Goal: Task Accomplishment & Management: Manage account settings

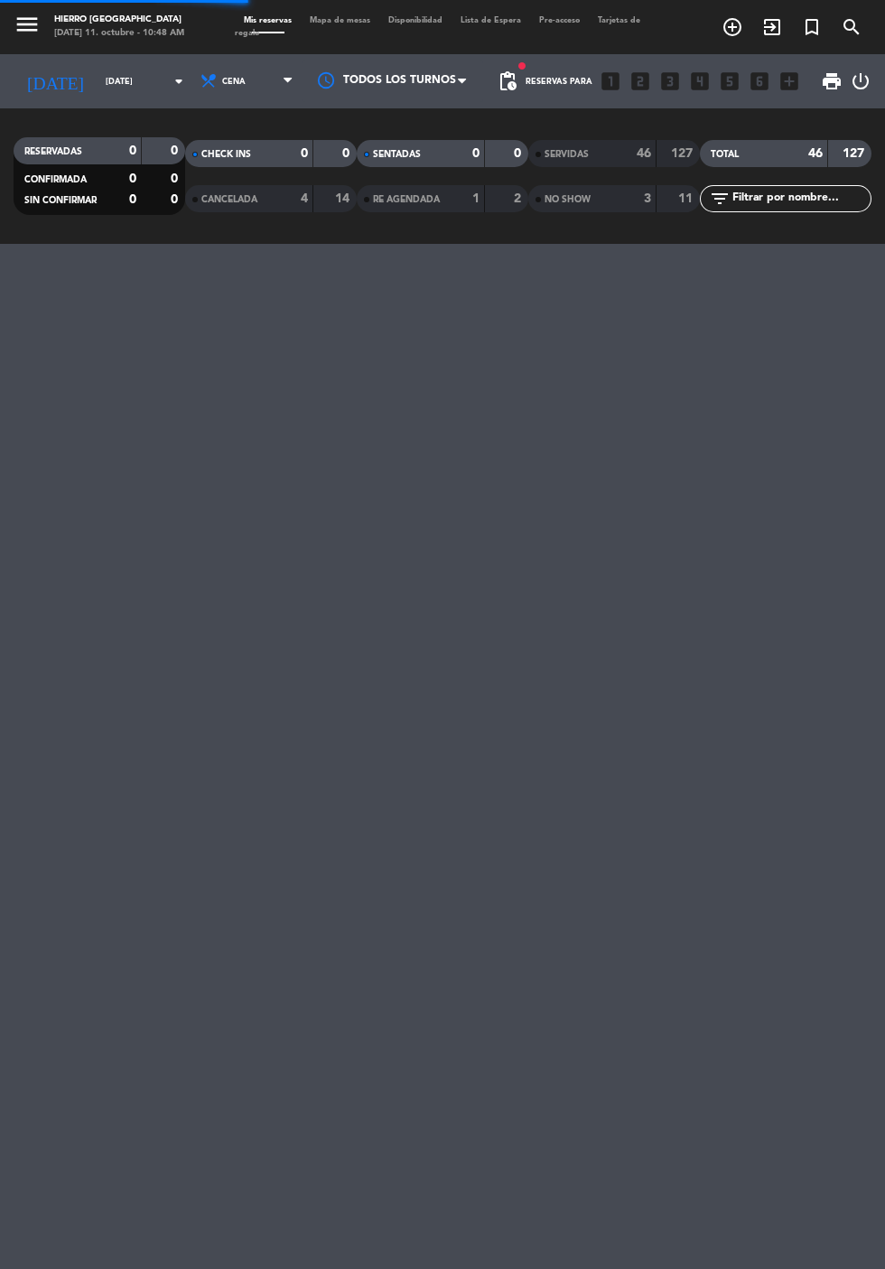
click at [97, 81] on input "[DATE]" at bounding box center [154, 82] width 114 height 28
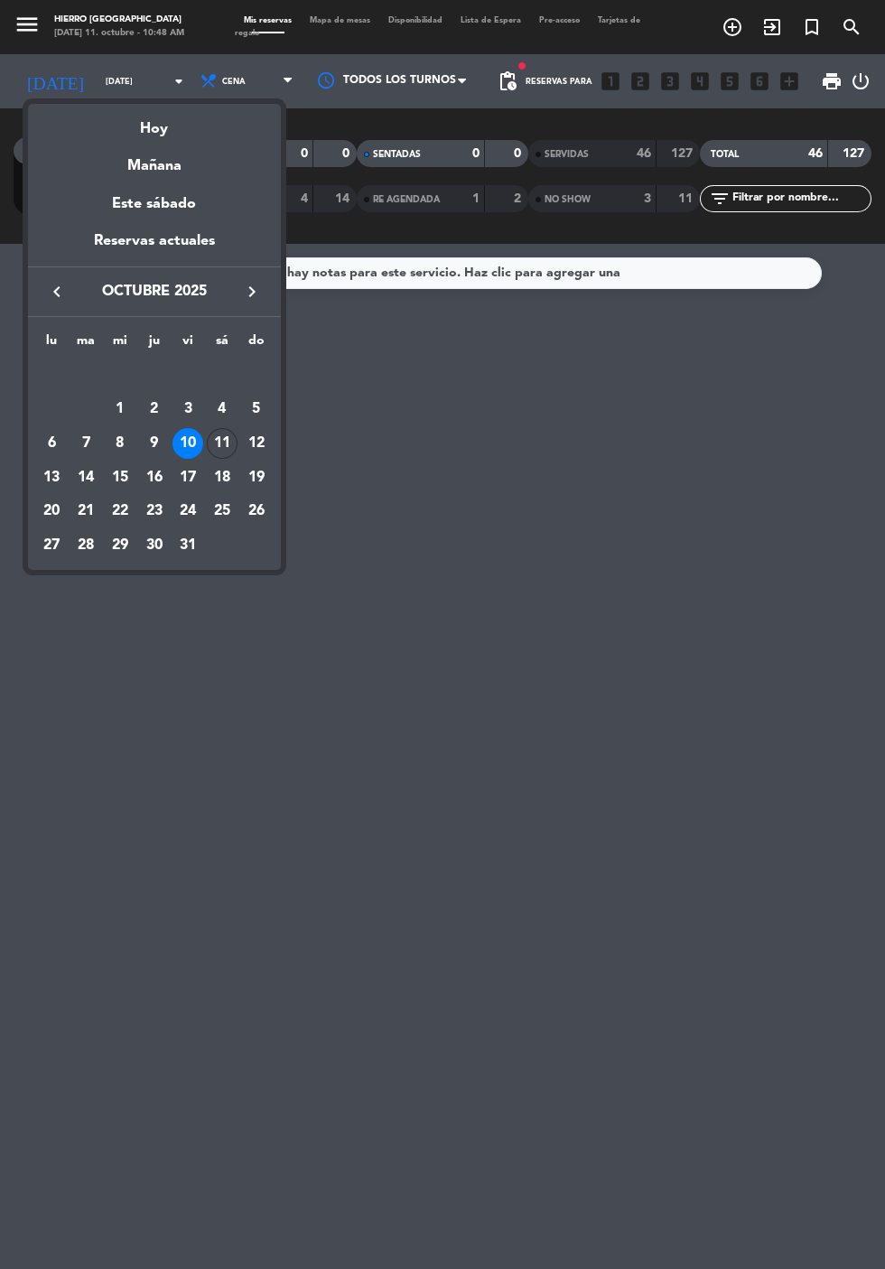
click at [222, 447] on div "11" at bounding box center [222, 443] width 31 height 31
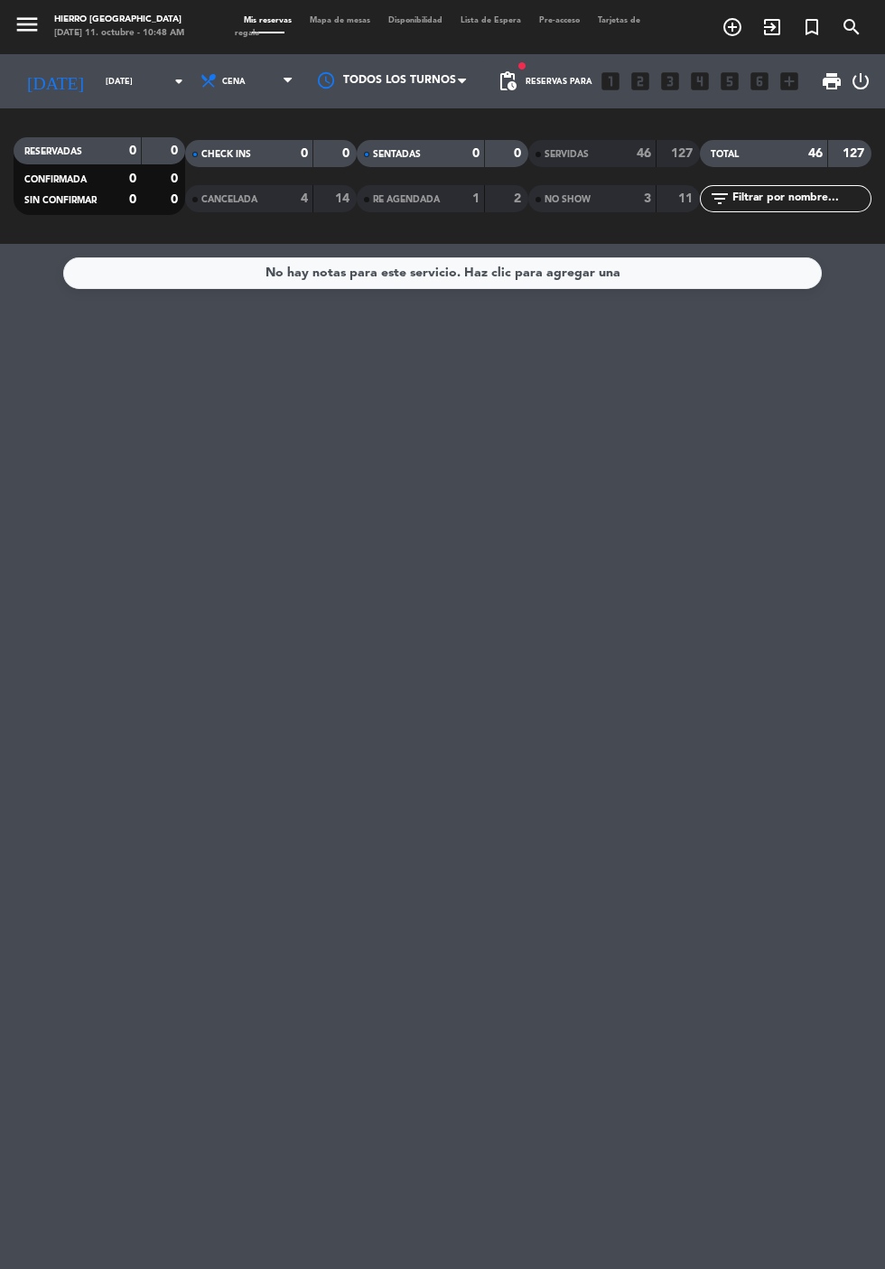
type input "[DATE]"
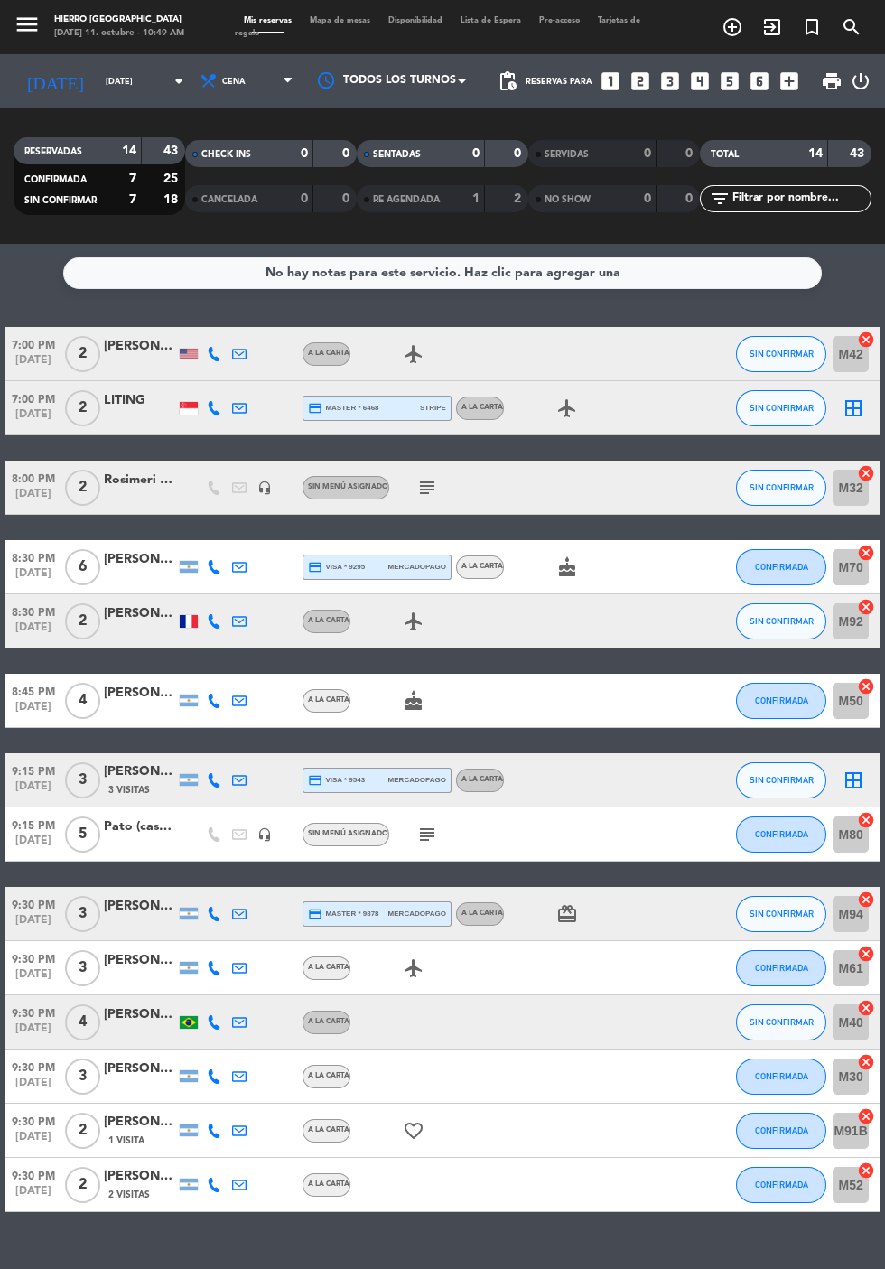
click at [853, 414] on icon "border_all" at bounding box center [854, 408] width 22 height 22
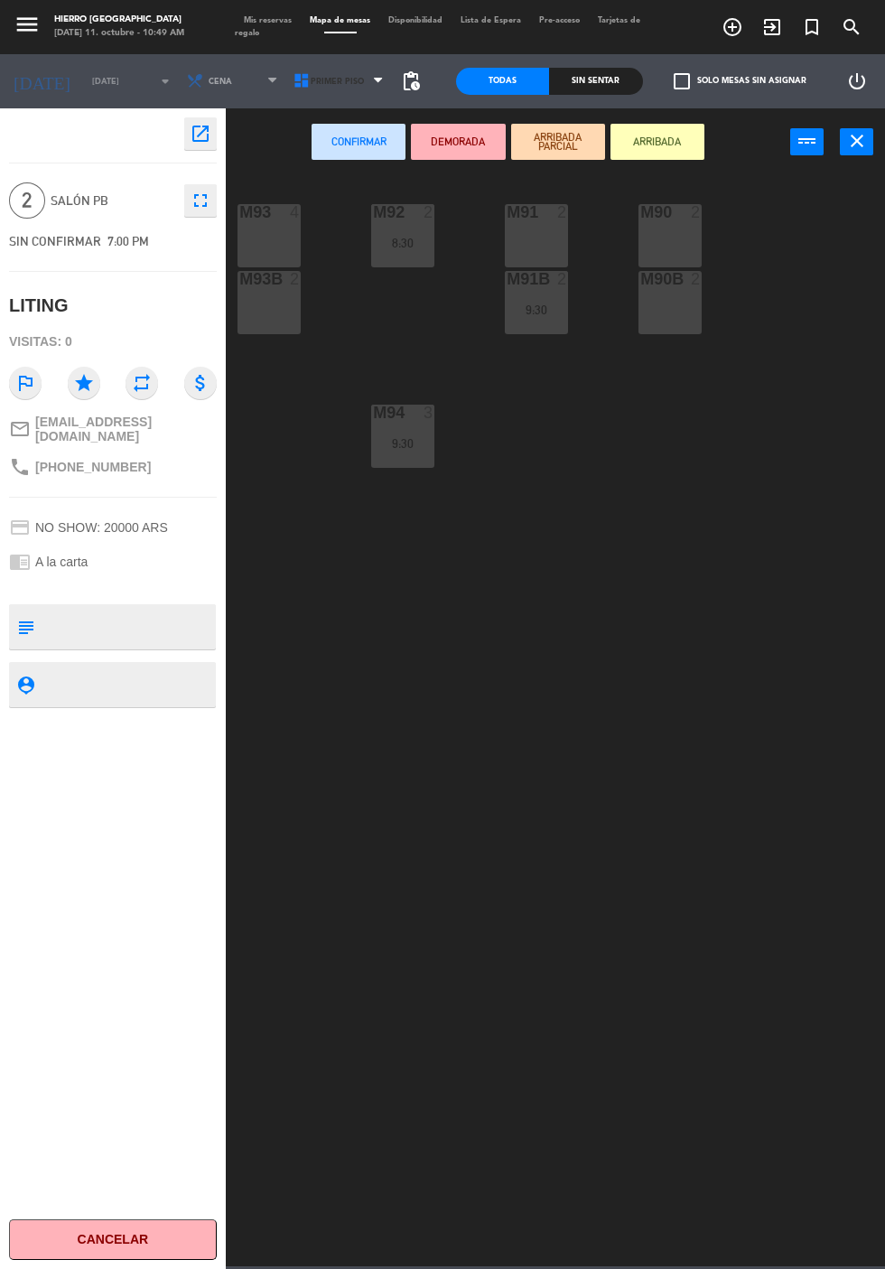
click at [318, 81] on span "Primer Piso" at bounding box center [337, 82] width 53 height 10
click at [343, 184] on ng-component "menu Hierro [PERSON_NAME] [DATE] 11. octubre - 10:49 AM Mis reservas Mapa de me…" at bounding box center [442, 633] width 885 height 1266
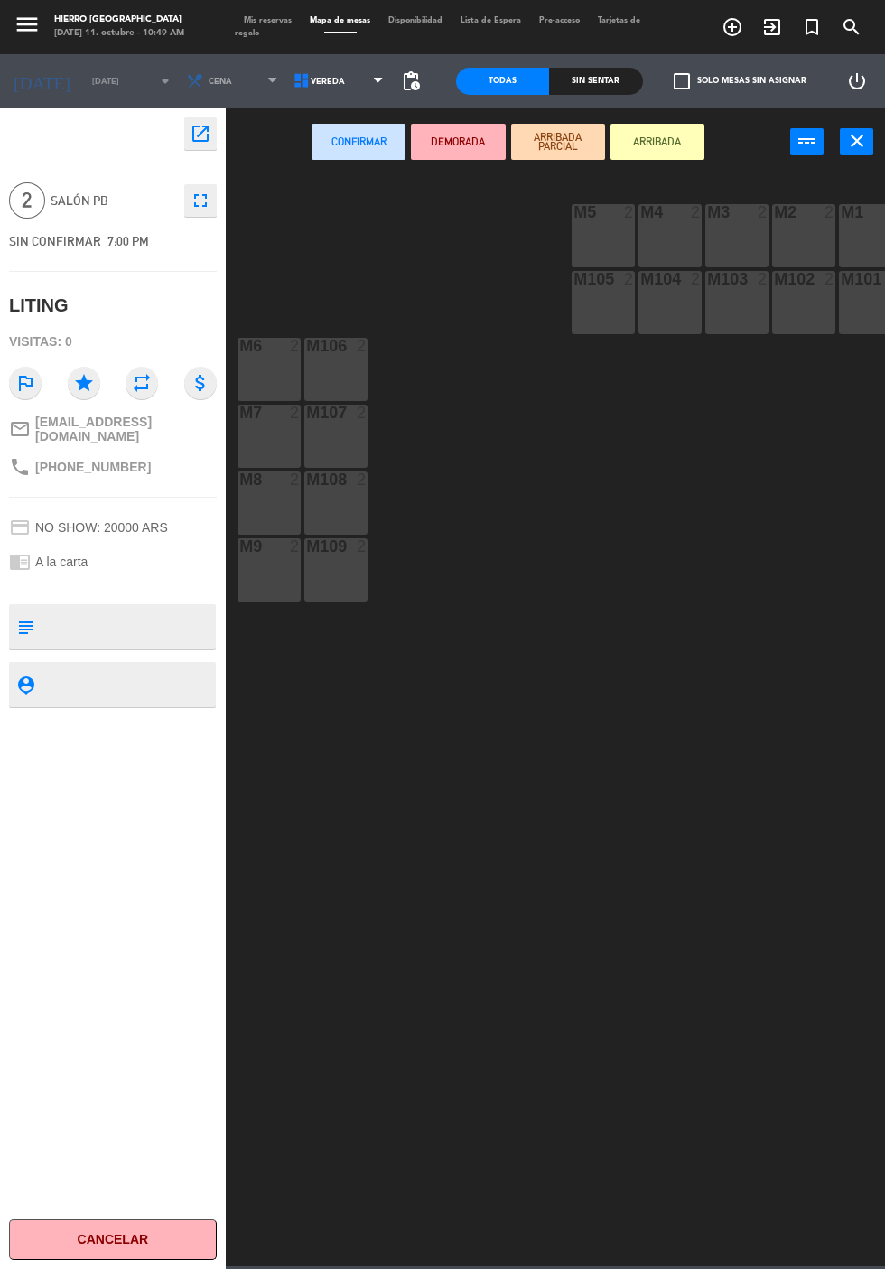
click at [347, 91] on span "Vereda" at bounding box center [340, 81] width 107 height 40
click at [354, 165] on ng-component "menu Hierro [PERSON_NAME] [DATE] 11. octubre - 10:49 AM Mis reservas Mapa de me…" at bounding box center [442, 633] width 885 height 1266
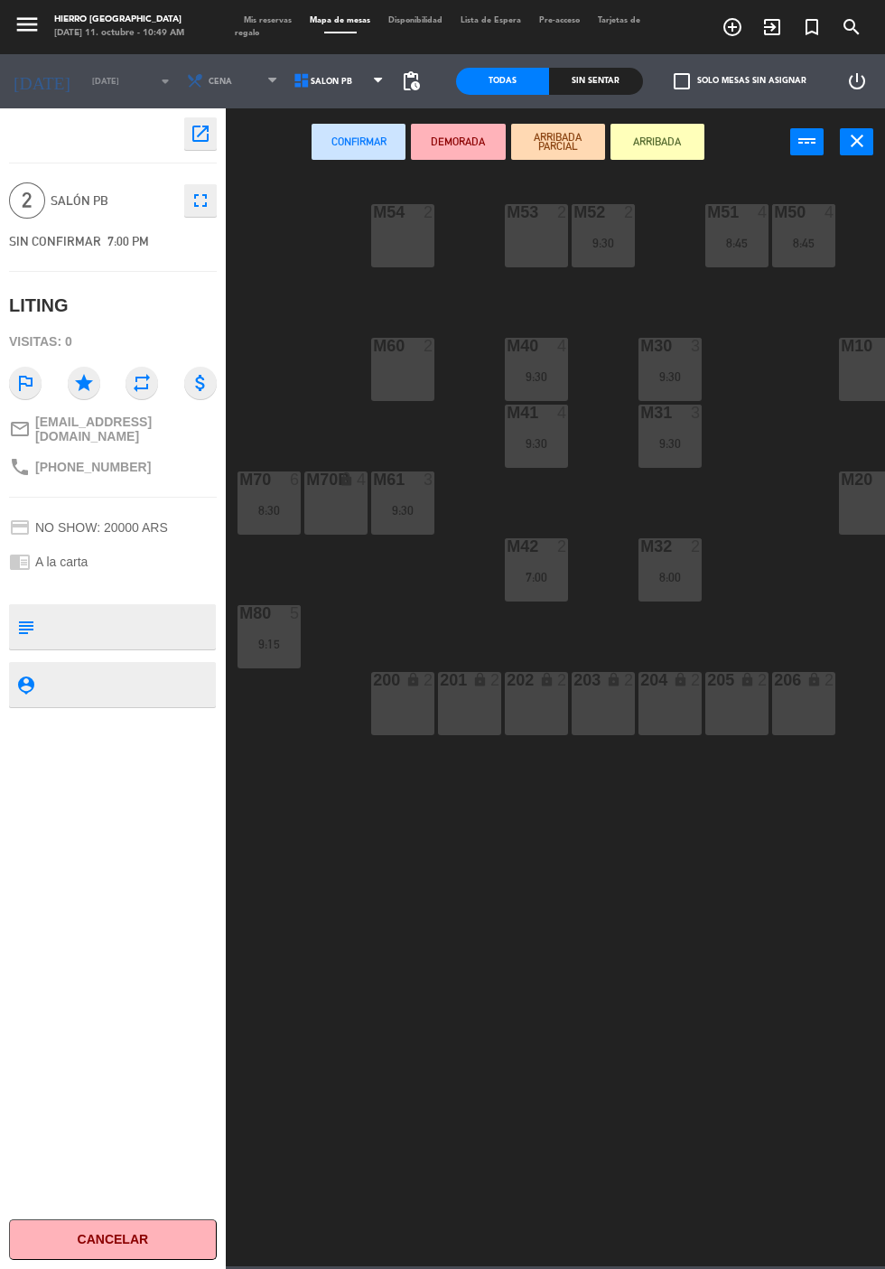
click at [433, 253] on div "M54 2" at bounding box center [402, 235] width 63 height 63
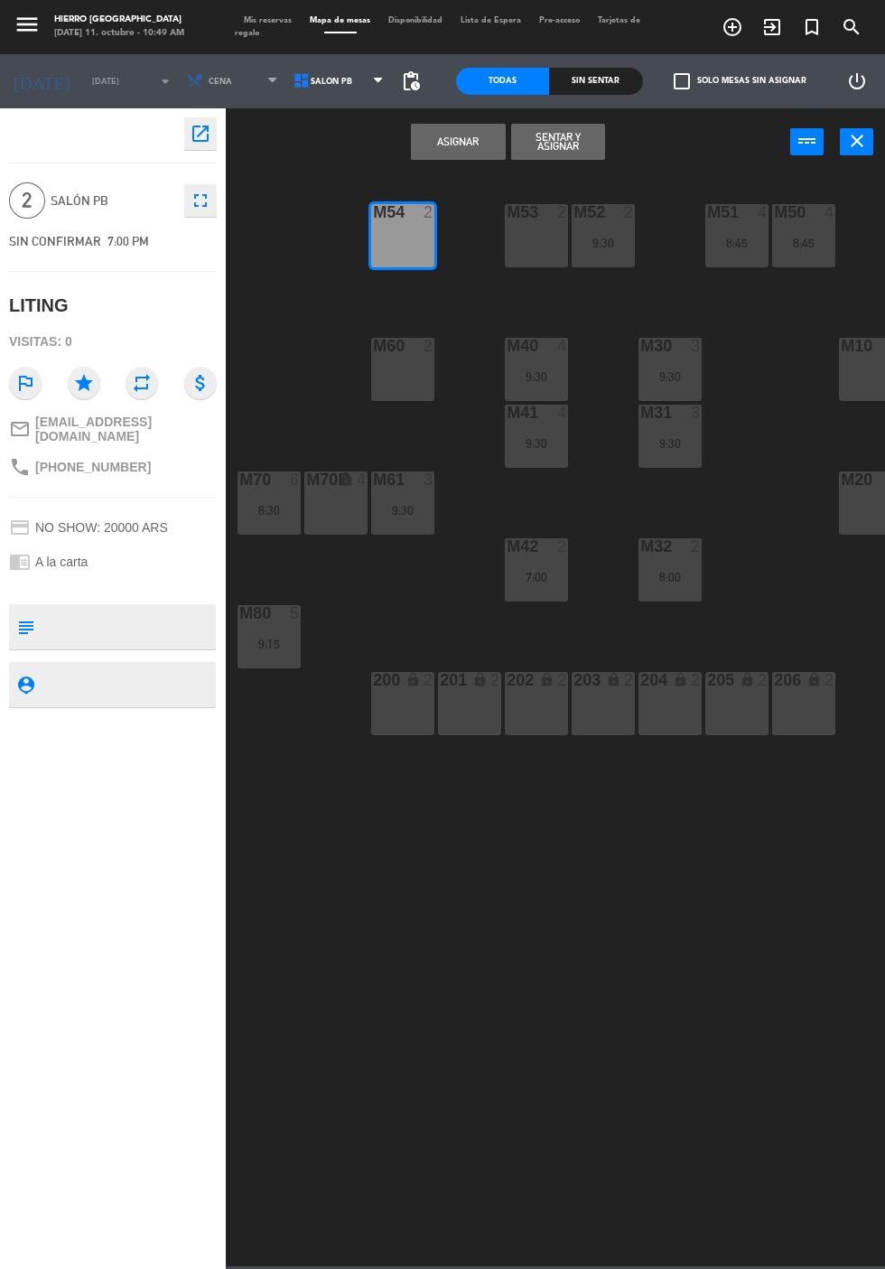
click at [413, 251] on div "M54 2" at bounding box center [402, 235] width 63 height 63
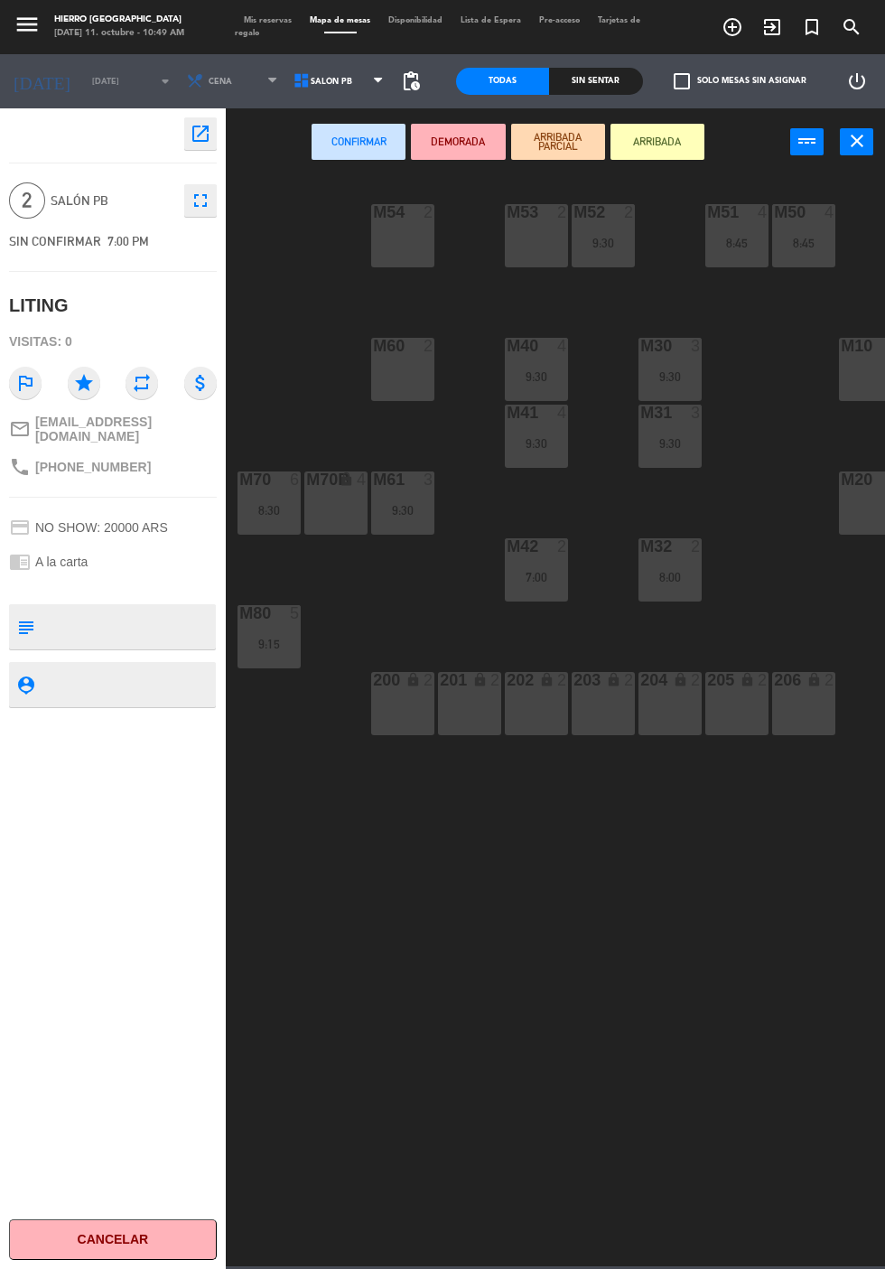
click at [552, 264] on div "M53 2" at bounding box center [536, 235] width 63 height 63
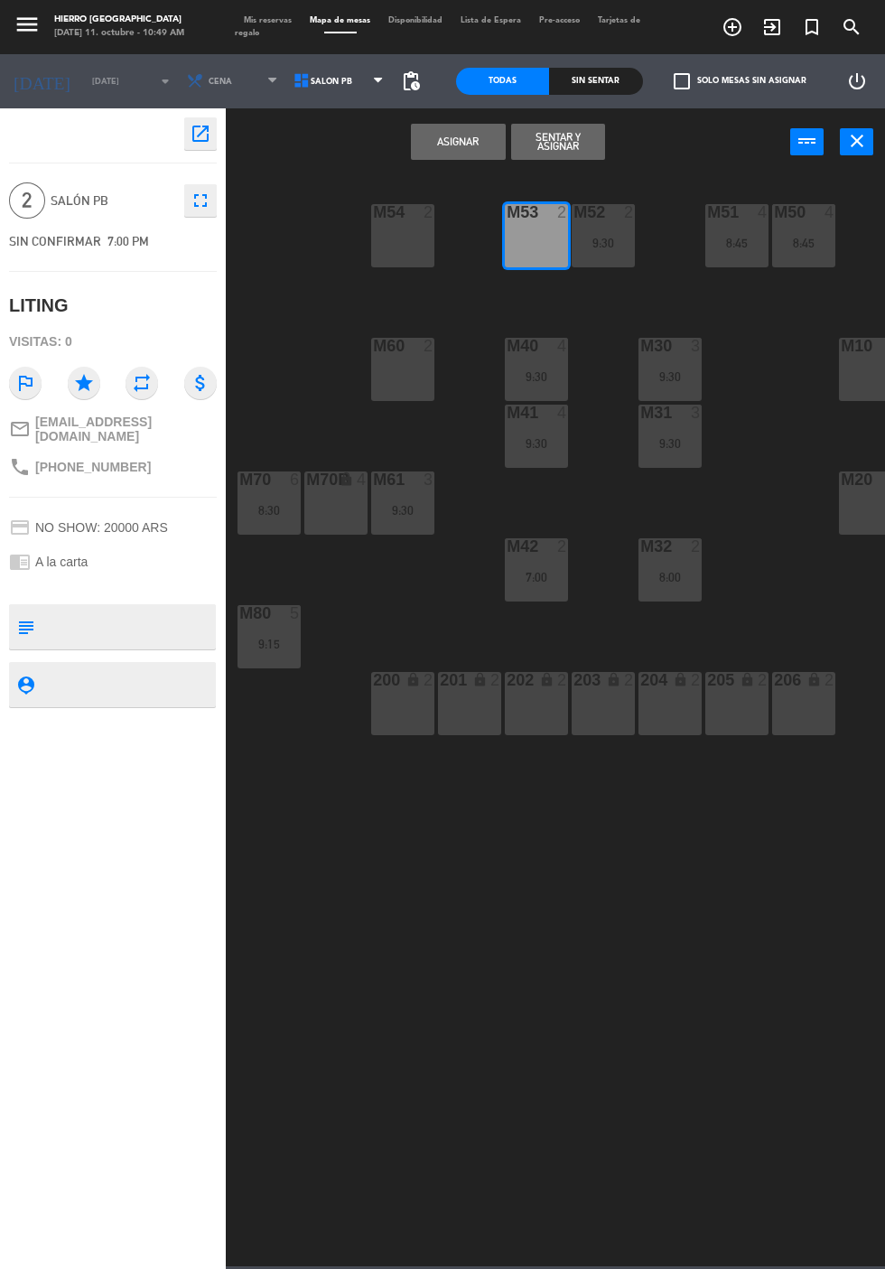
click at [470, 142] on button "Asignar" at bounding box center [458, 142] width 94 height 36
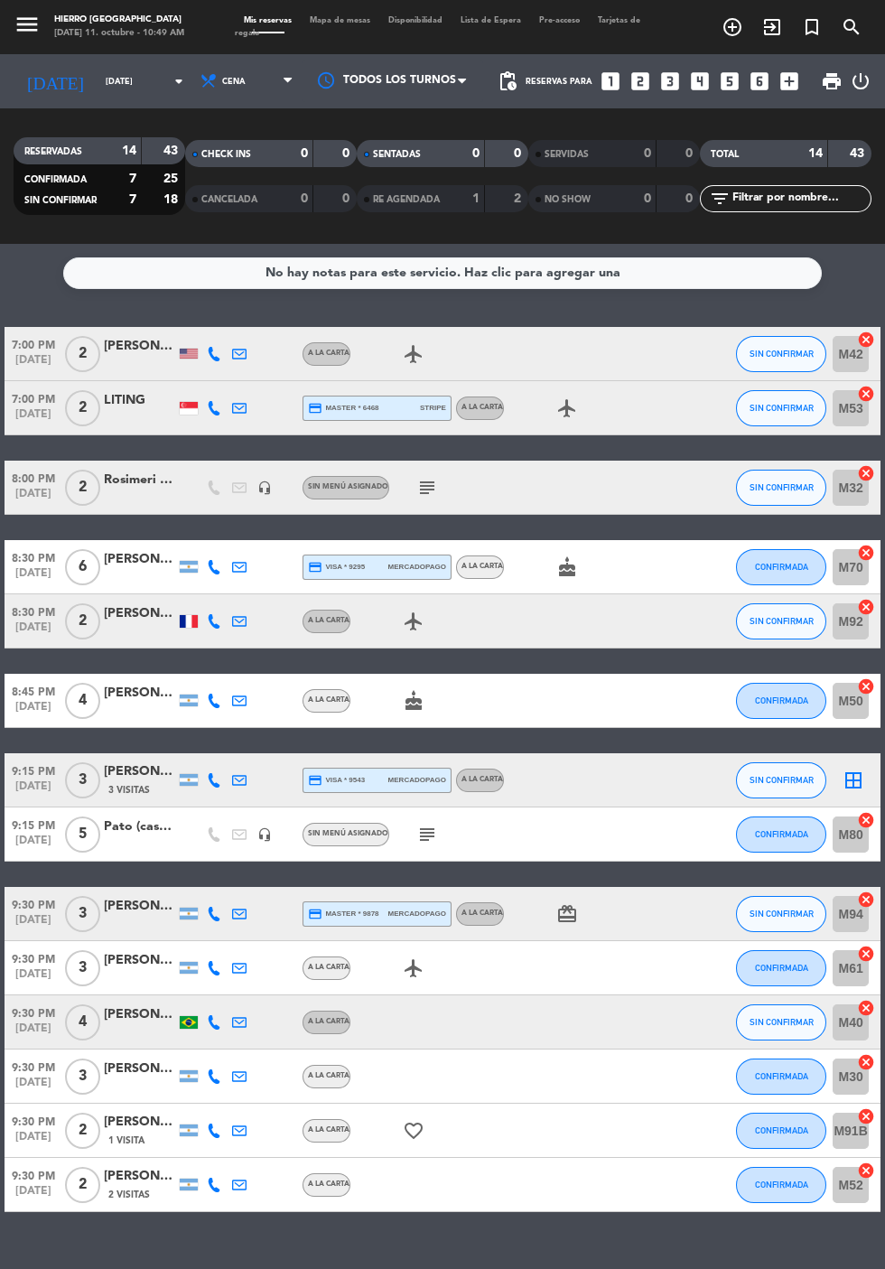
click at [851, 780] on icon "border_all" at bounding box center [854, 781] width 22 height 22
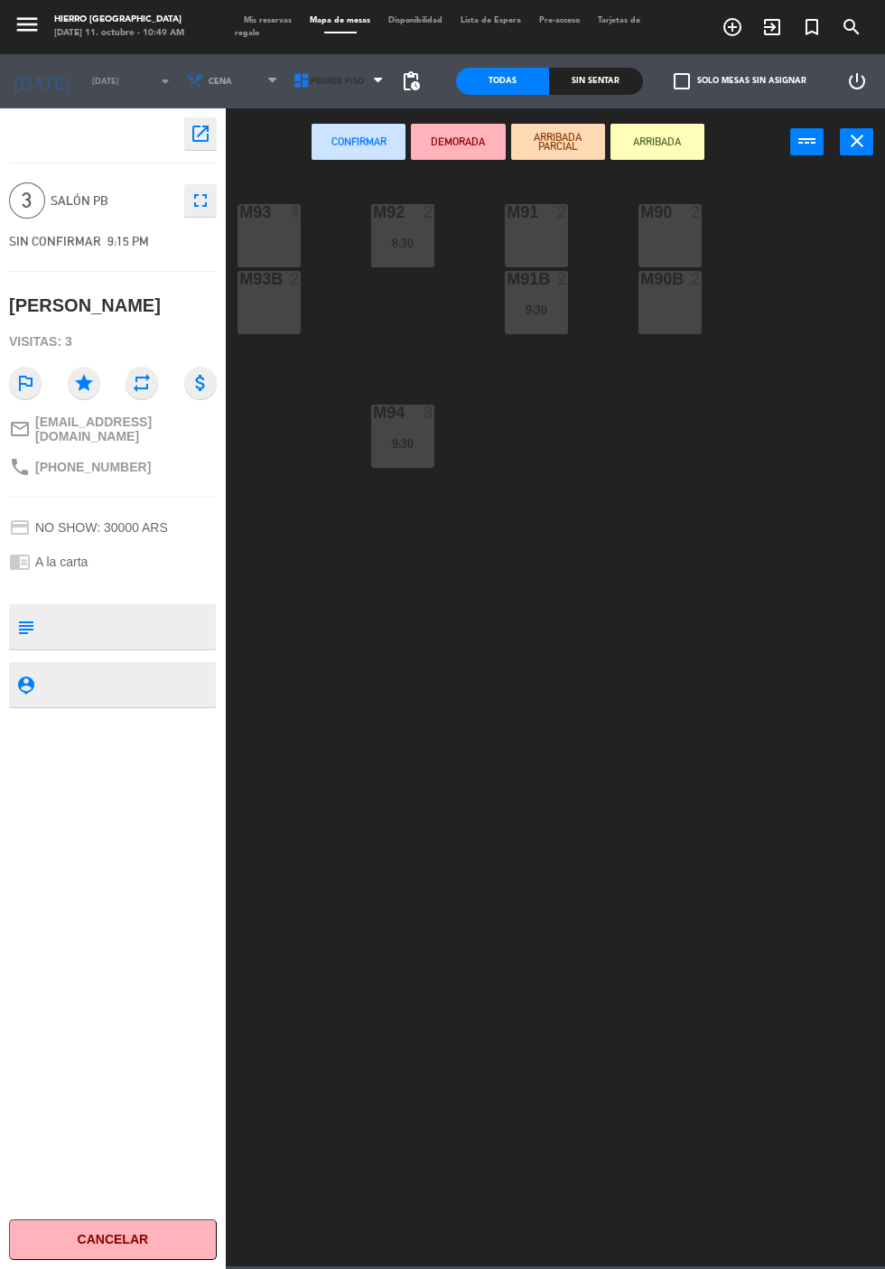
click at [327, 81] on span "Primer Piso" at bounding box center [337, 82] width 53 height 10
click at [358, 184] on ng-component "menu Hierro [PERSON_NAME] [DATE] 11. octubre - 10:49 AM Mis reservas Mapa de me…" at bounding box center [442, 633] width 885 height 1266
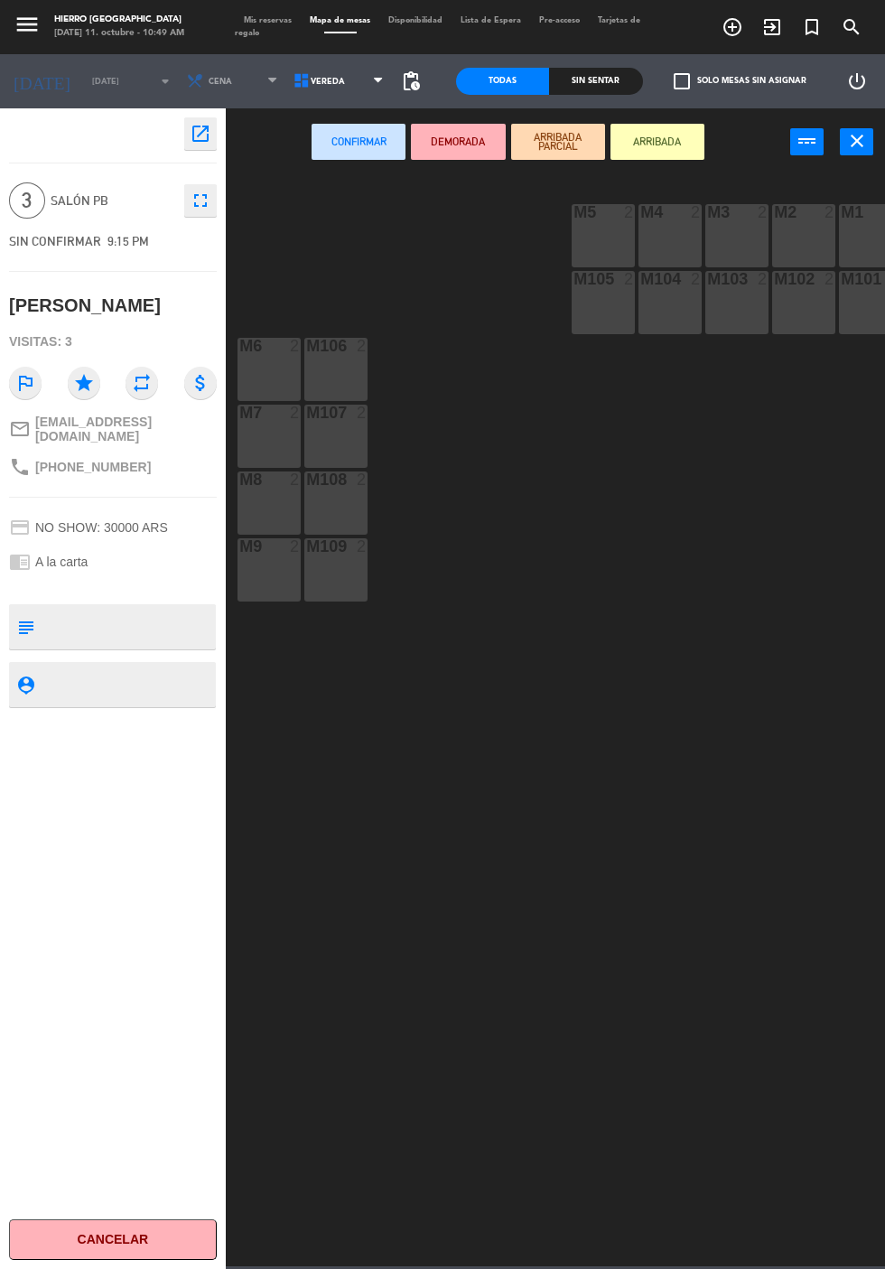
click at [352, 80] on span "Vereda" at bounding box center [340, 81] width 107 height 40
click at [356, 170] on ng-component "menu Hierro [PERSON_NAME] [DATE] 11. octubre - 10:49 AM Mis reservas Mapa de me…" at bounding box center [442, 633] width 885 height 1266
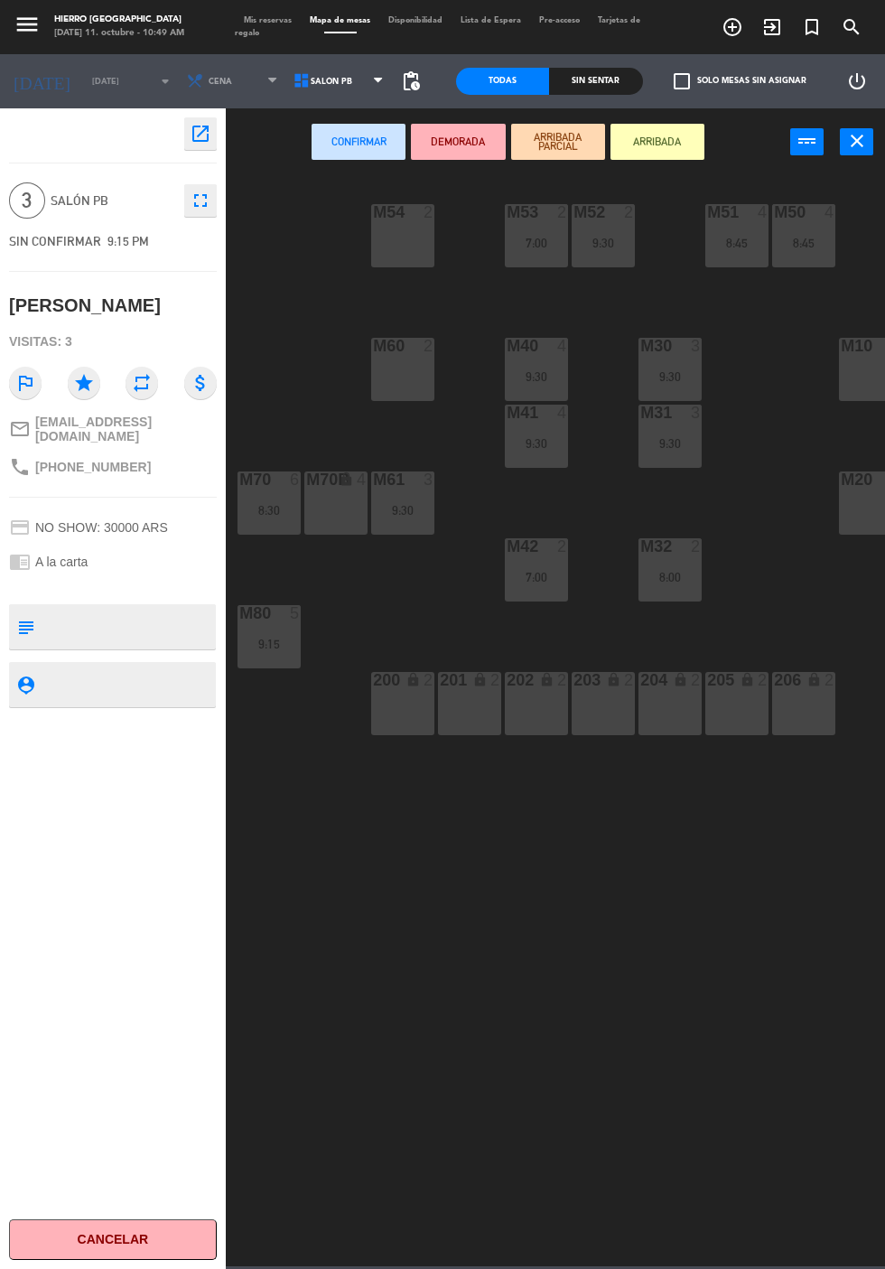
click at [356, 87] on span "Salón PB" at bounding box center [340, 81] width 107 height 40
click at [348, 148] on ng-component "menu Hierro [PERSON_NAME] [DATE] 11. octubre - 10:49 AM Mis reservas Mapa de me…" at bounding box center [442, 633] width 885 height 1266
click at [352, 79] on span "Salón PB" at bounding box center [340, 81] width 107 height 40
click at [344, 121] on ng-component "menu Hierro [PERSON_NAME] [DATE] 11. octubre - 10:49 AM Mis reservas Mapa de me…" at bounding box center [442, 633] width 885 height 1266
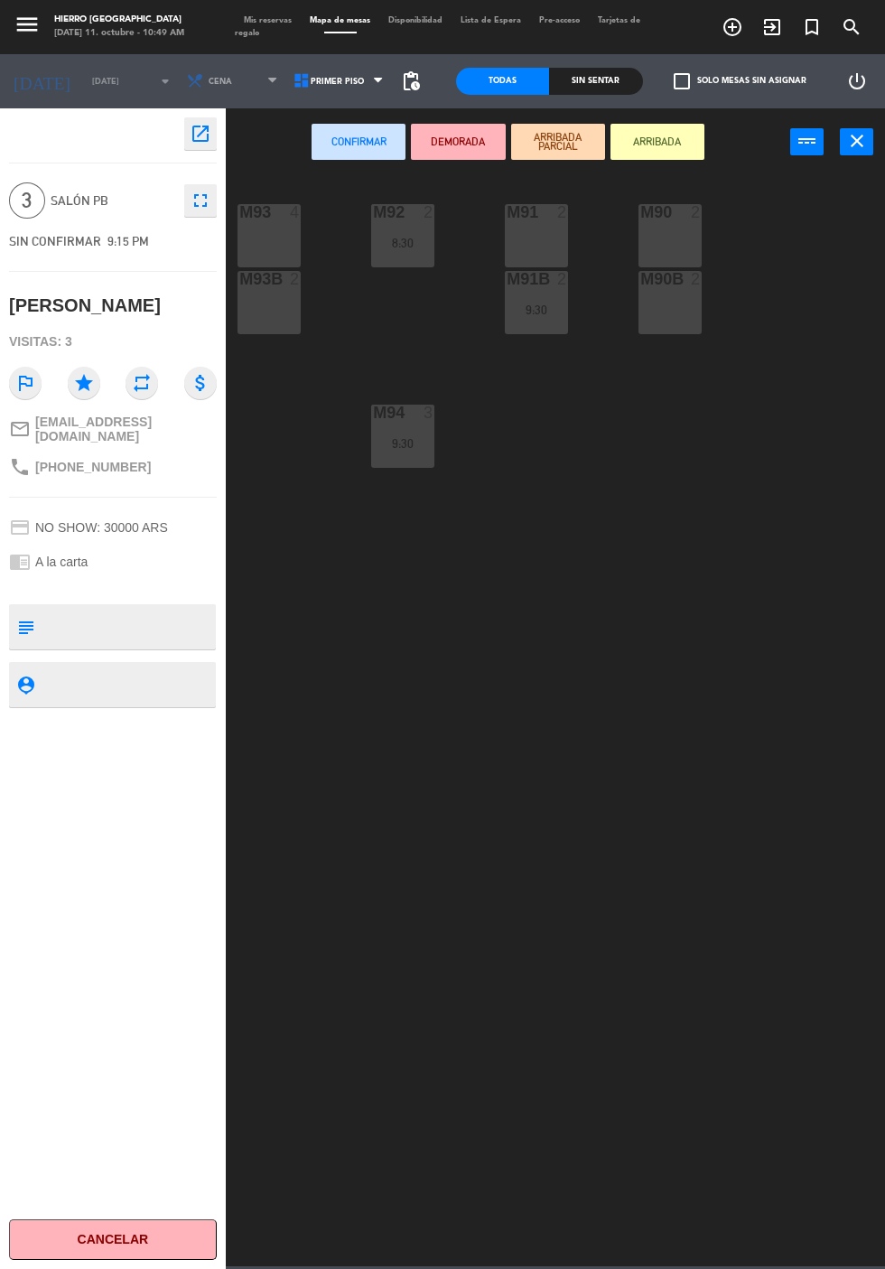
click at [293, 239] on div "M93 4" at bounding box center [269, 235] width 63 height 63
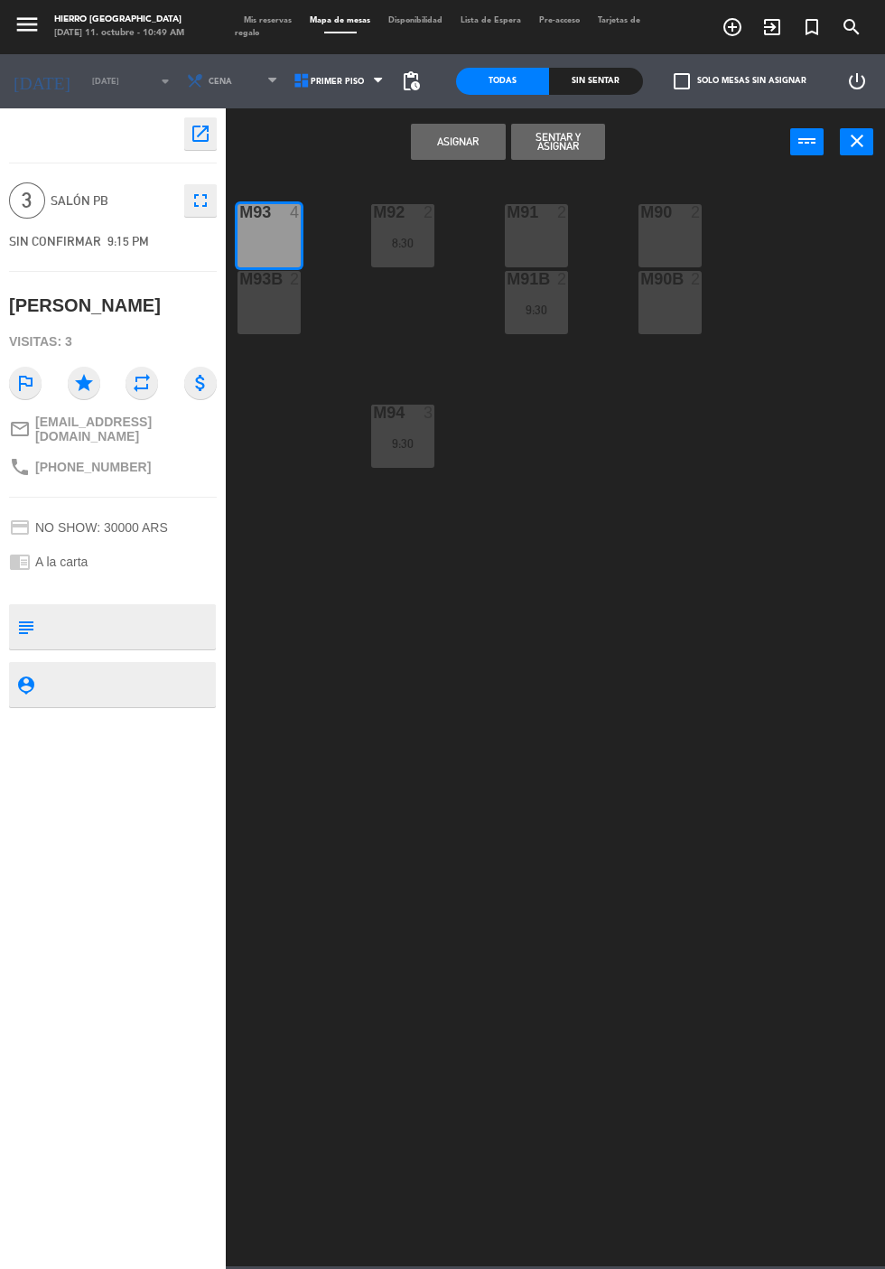
click at [470, 143] on button "Asignar" at bounding box center [458, 142] width 94 height 36
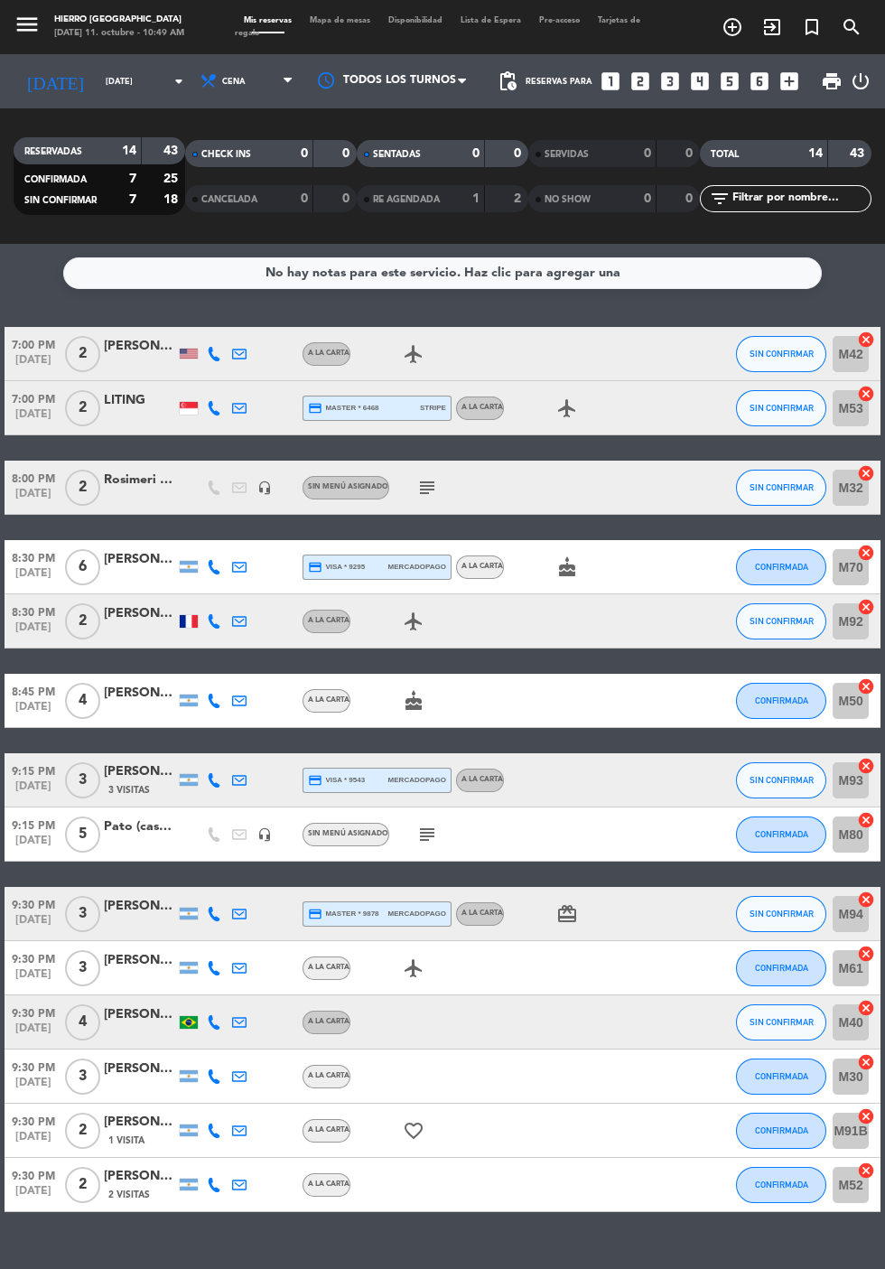
scroll to position [92, 0]
click at [788, 909] on span "SIN CONFIRMAR" at bounding box center [782, 914] width 64 height 10
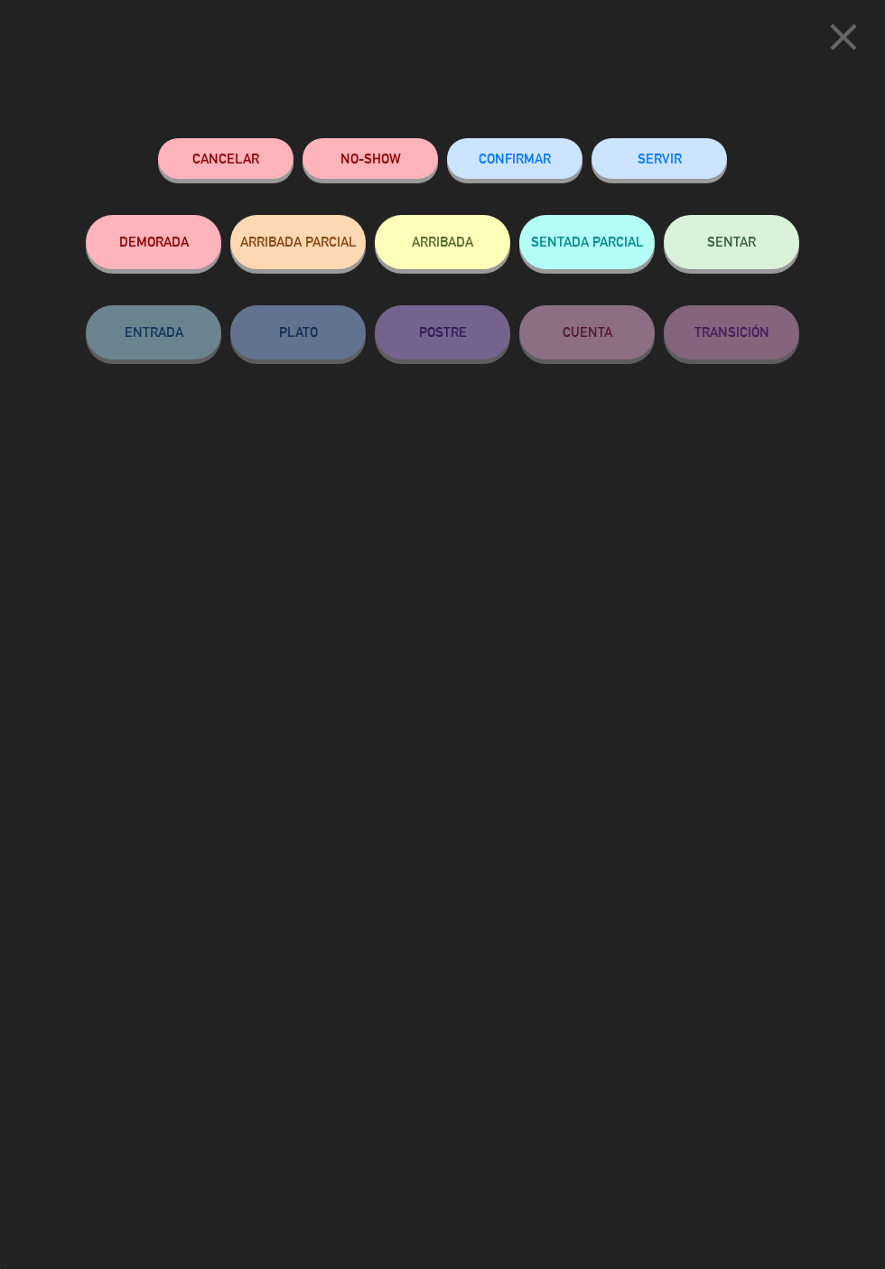
click at [550, 175] on button "CONFIRMAR" at bounding box center [514, 158] width 135 height 41
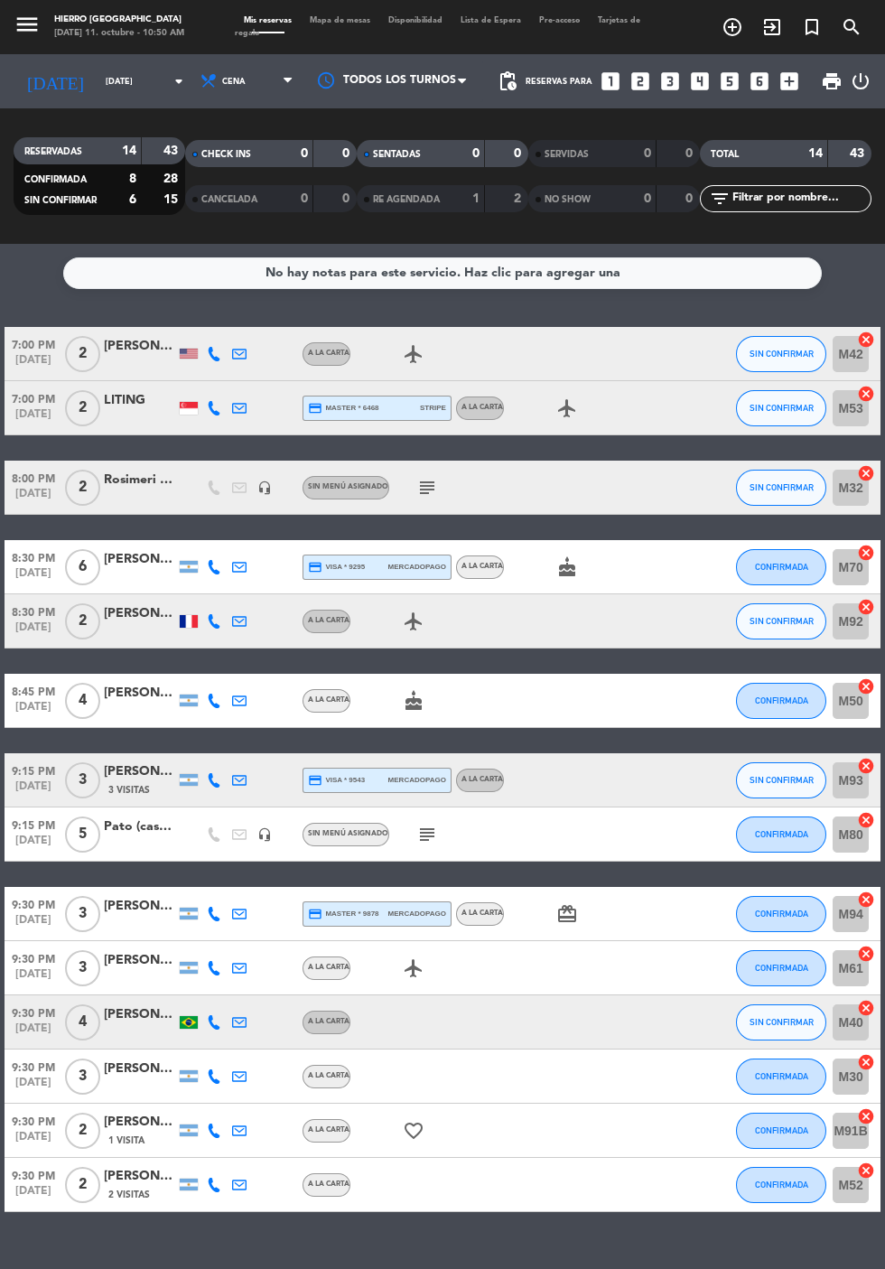
scroll to position [0, 0]
click at [352, 20] on span "Mapa de mesas" at bounding box center [340, 20] width 79 height 8
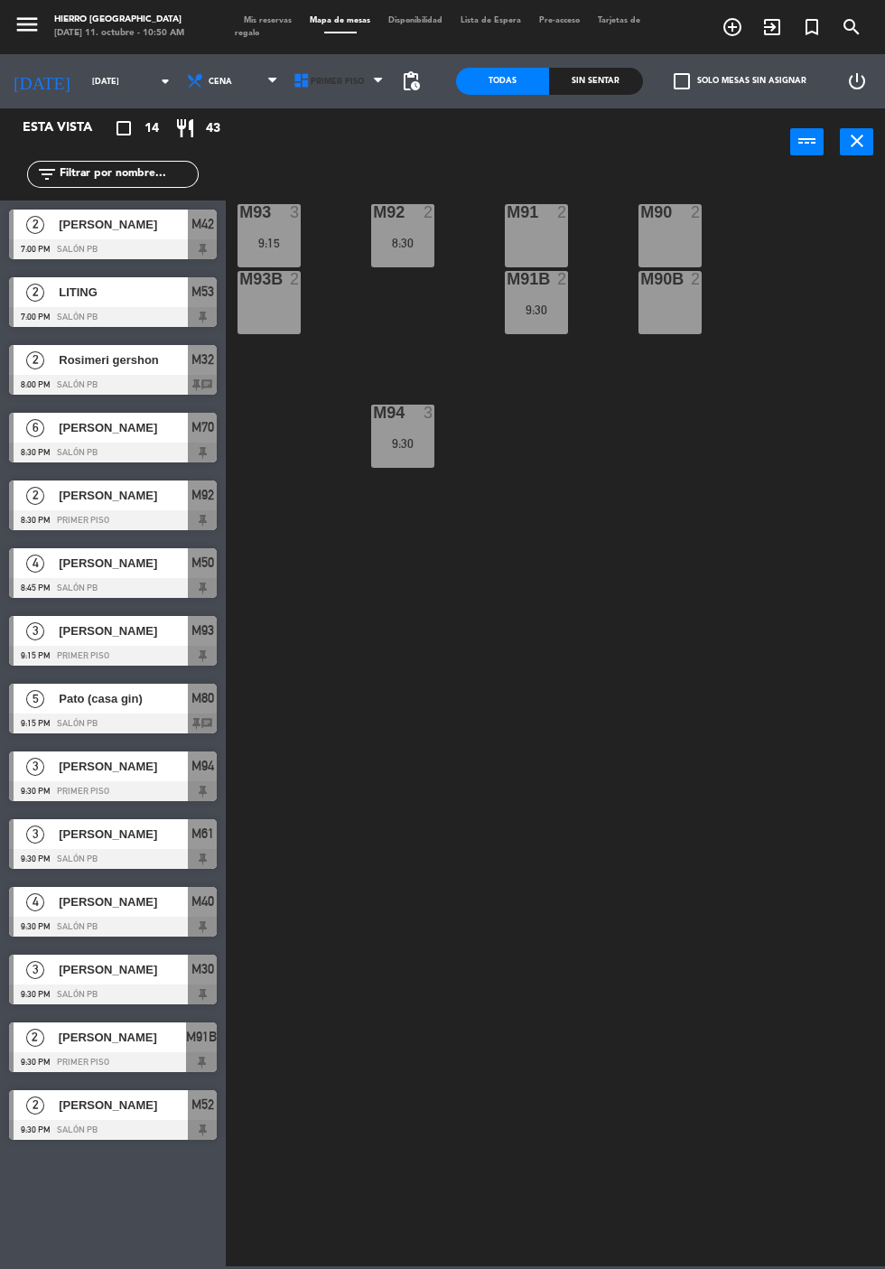
click at [340, 83] on span "Primer Piso" at bounding box center [337, 82] width 53 height 10
click at [362, 172] on ng-component "menu Hierro [PERSON_NAME] [DATE] 11. octubre - 10:50 AM Mis reservas Mapa de me…" at bounding box center [442, 633] width 885 height 1266
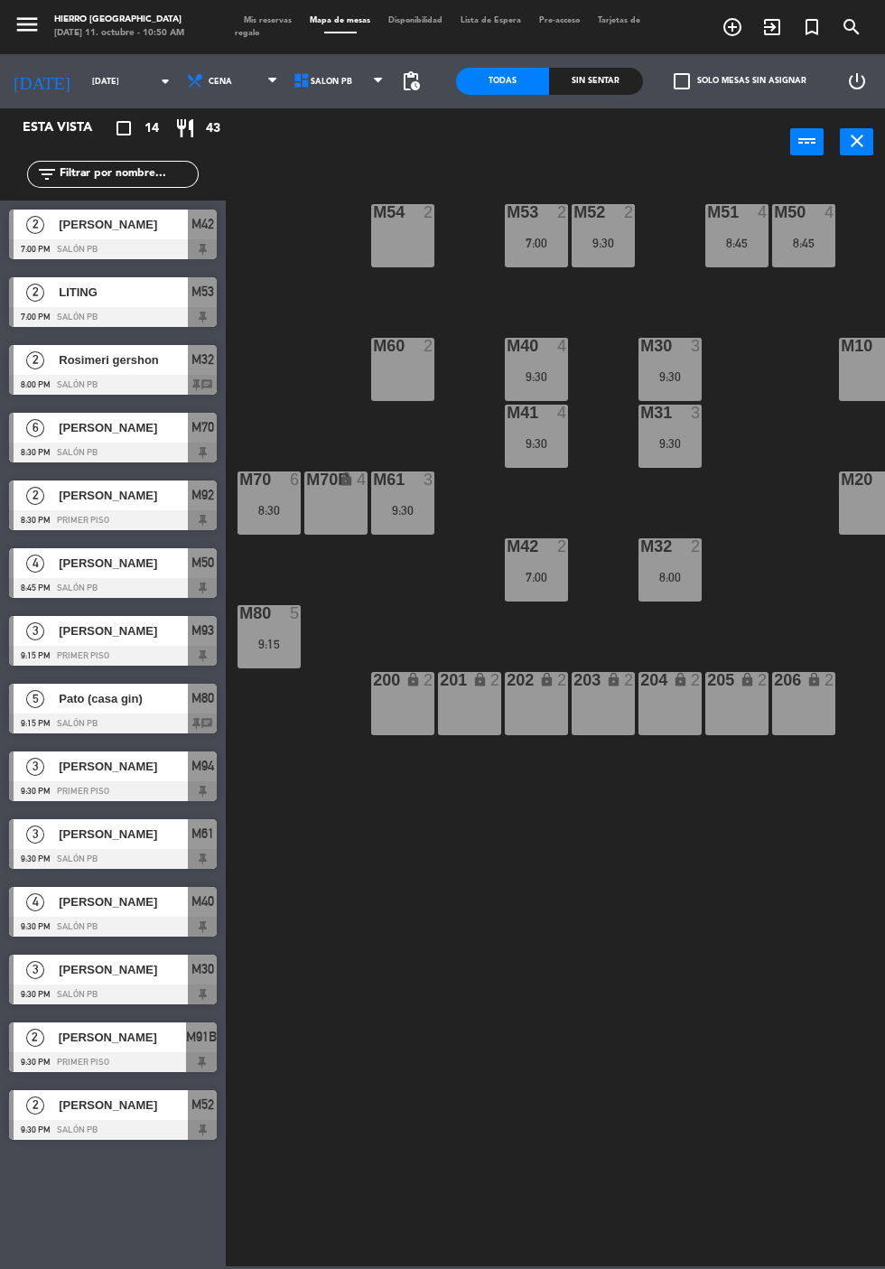
click at [629, 231] on div "M52 2 9:30" at bounding box center [603, 235] width 63 height 63
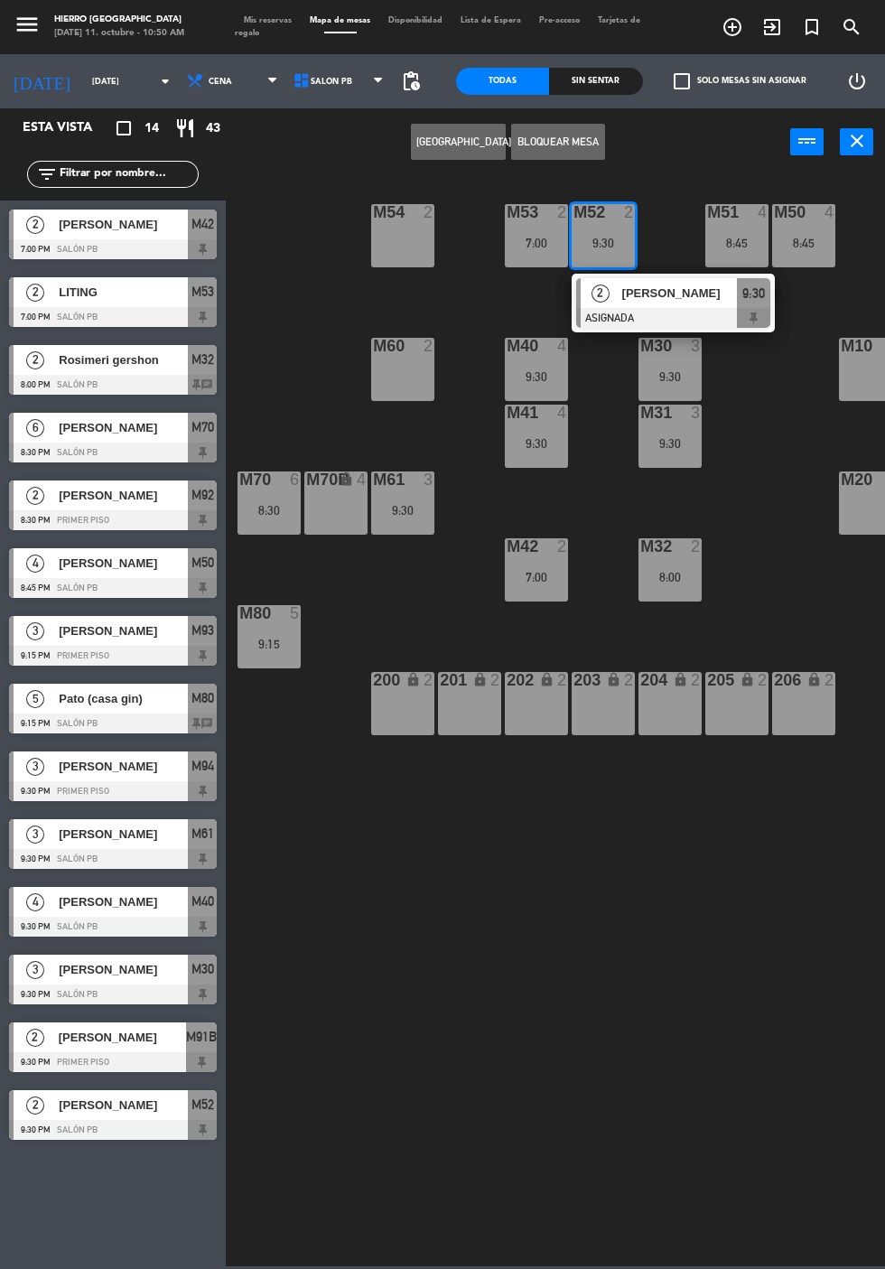
click at [539, 251] on div "M53 2 7:00" at bounding box center [536, 235] width 63 height 63
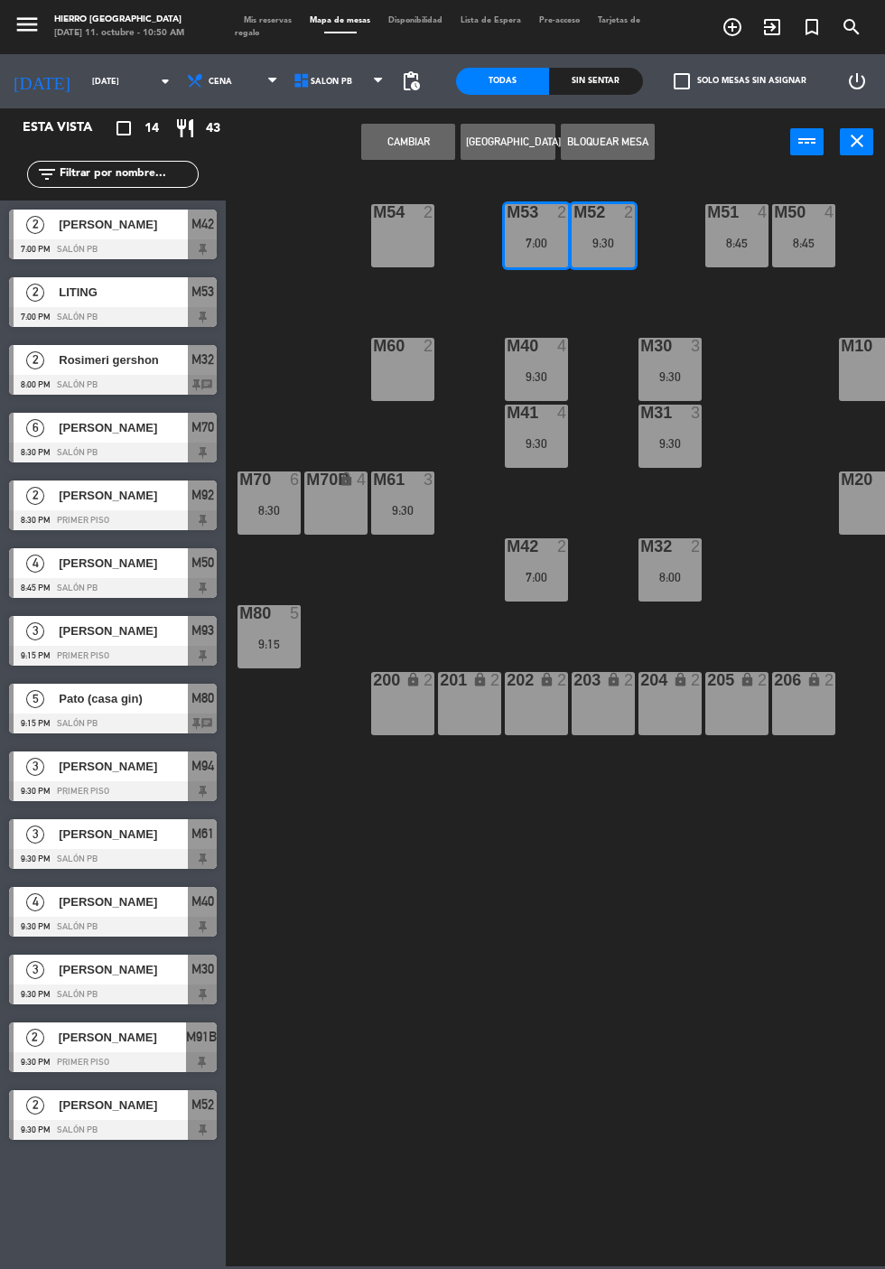
click at [428, 146] on button "Cambiar" at bounding box center [408, 142] width 94 height 36
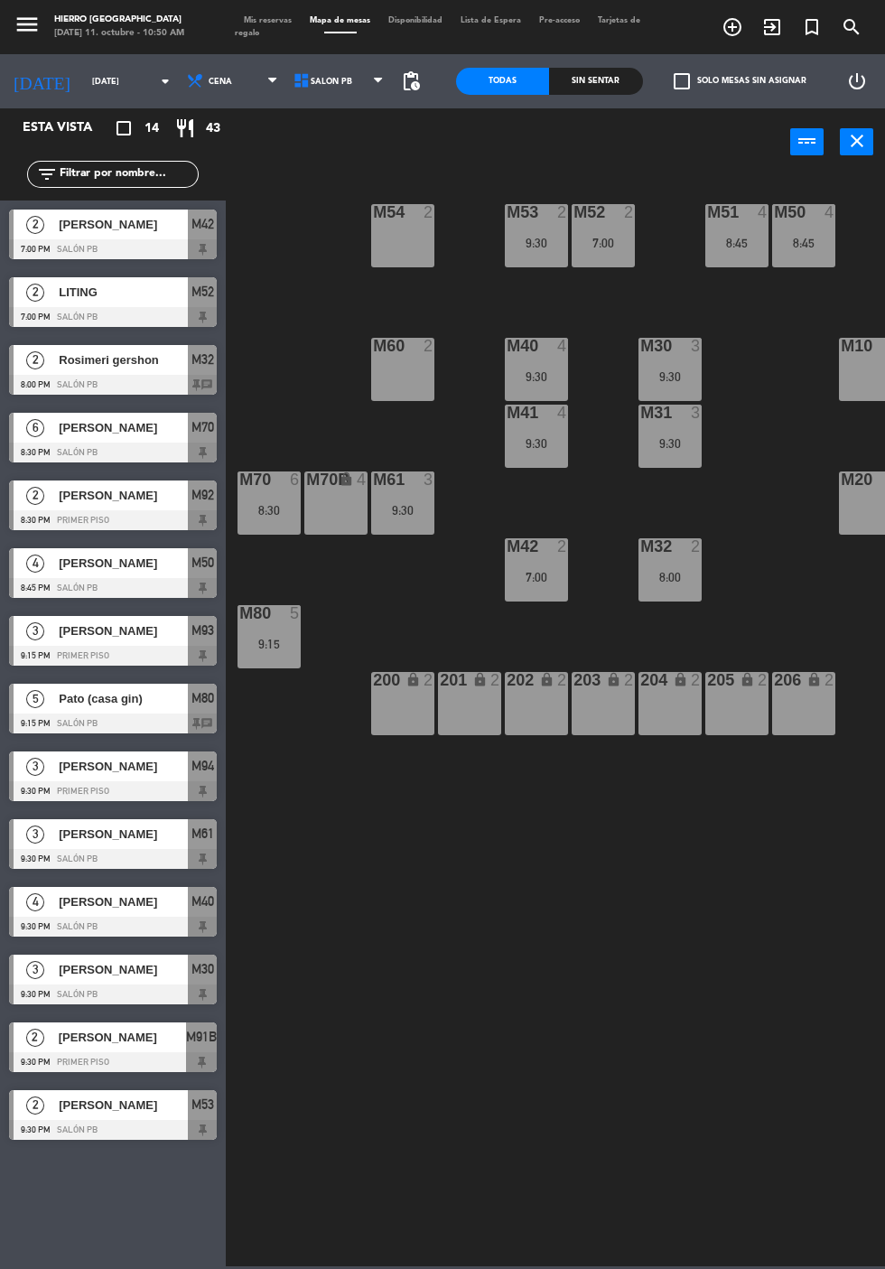
click at [291, 23] on span "Mis reservas" at bounding box center [268, 20] width 66 height 8
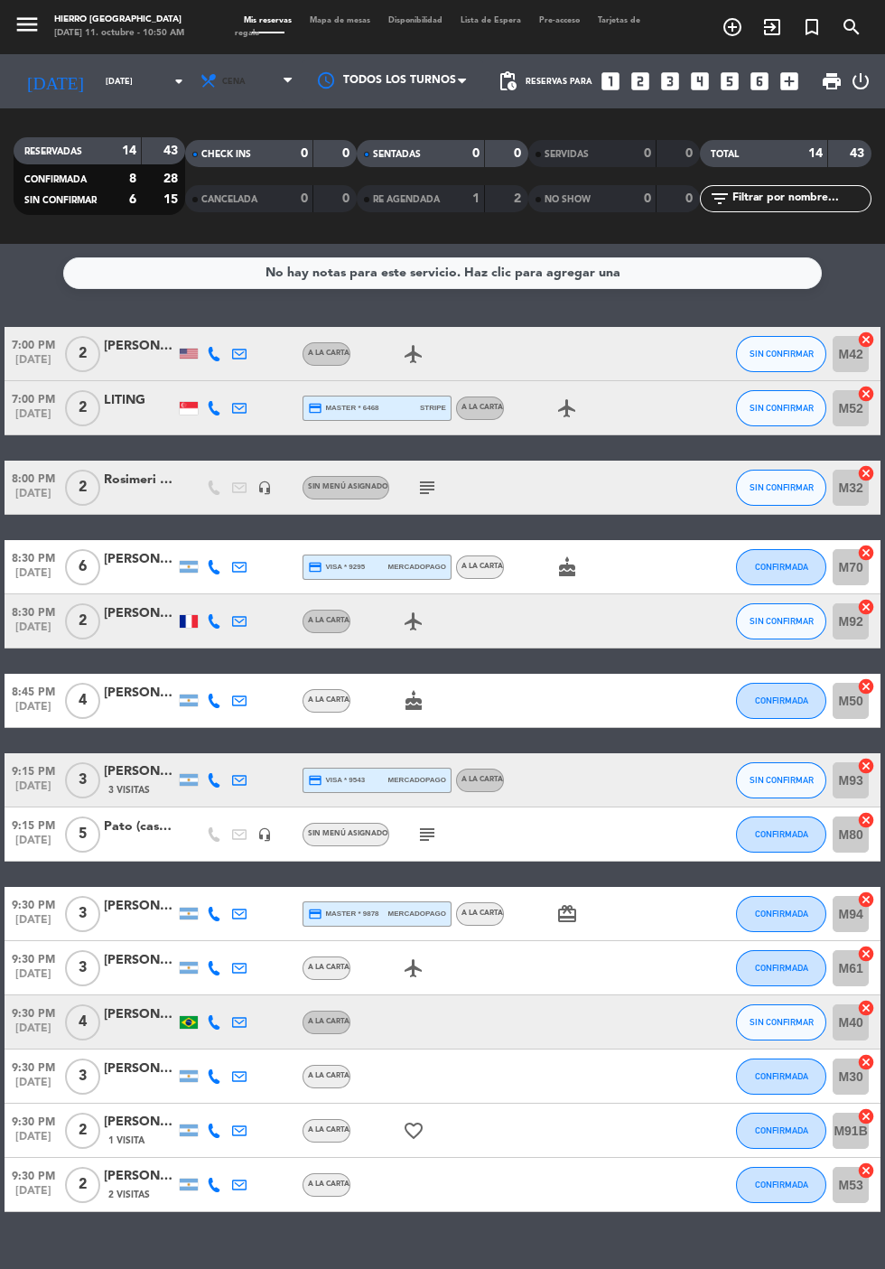
click at [234, 94] on span "Cena" at bounding box center [248, 81] width 108 height 40
click at [247, 183] on div "menu Hierro [PERSON_NAME] [DATE] 11. octubre - 10:50 AM Mis reservas Mapa de me…" at bounding box center [442, 122] width 885 height 244
click at [245, 76] on span "Cena" at bounding box center [248, 81] width 108 height 40
click at [229, 161] on div "menu Hierro [PERSON_NAME] [DATE] 11. octubre - 10:50 AM Mis reservas Mapa de me…" at bounding box center [442, 122] width 885 height 244
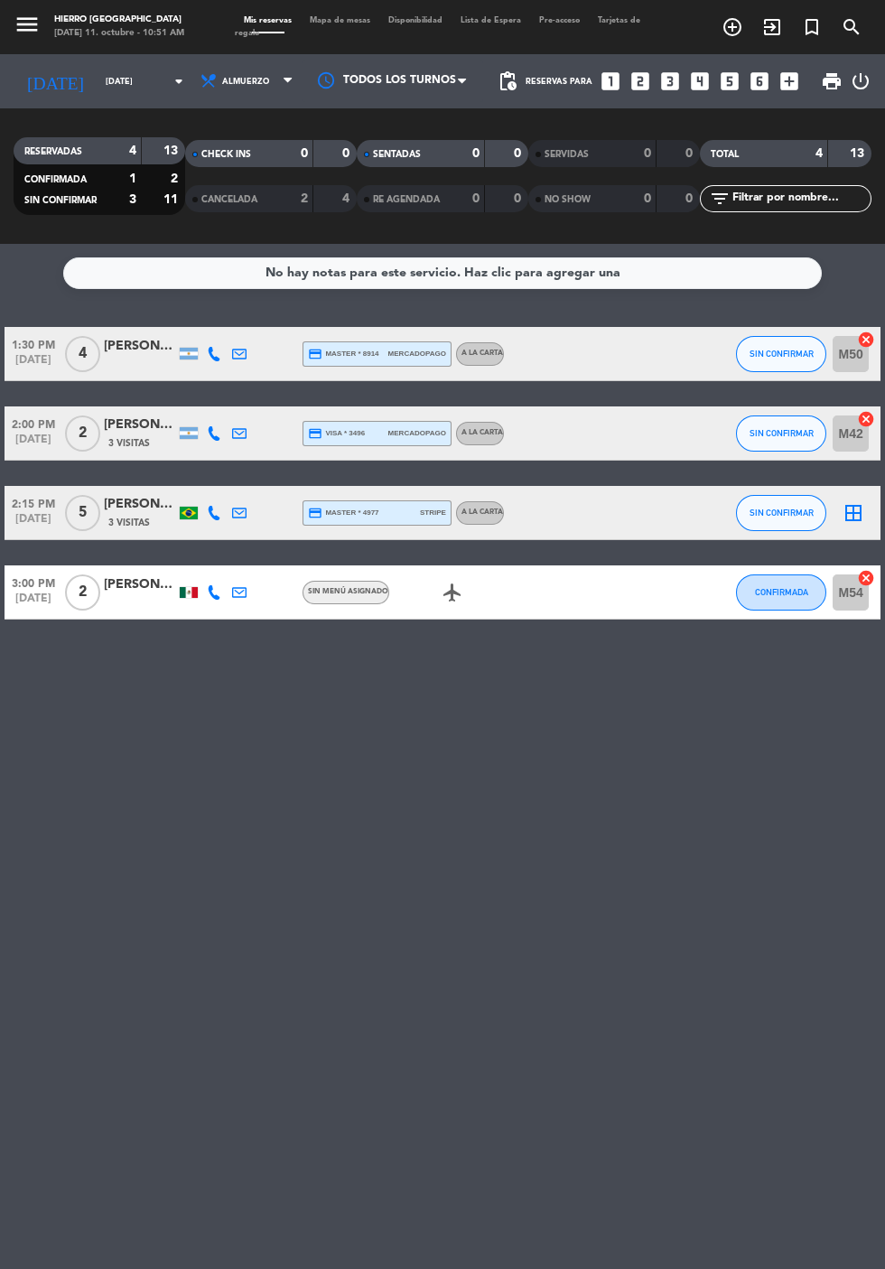
click at [97, 81] on input "[DATE]" at bounding box center [154, 82] width 114 height 28
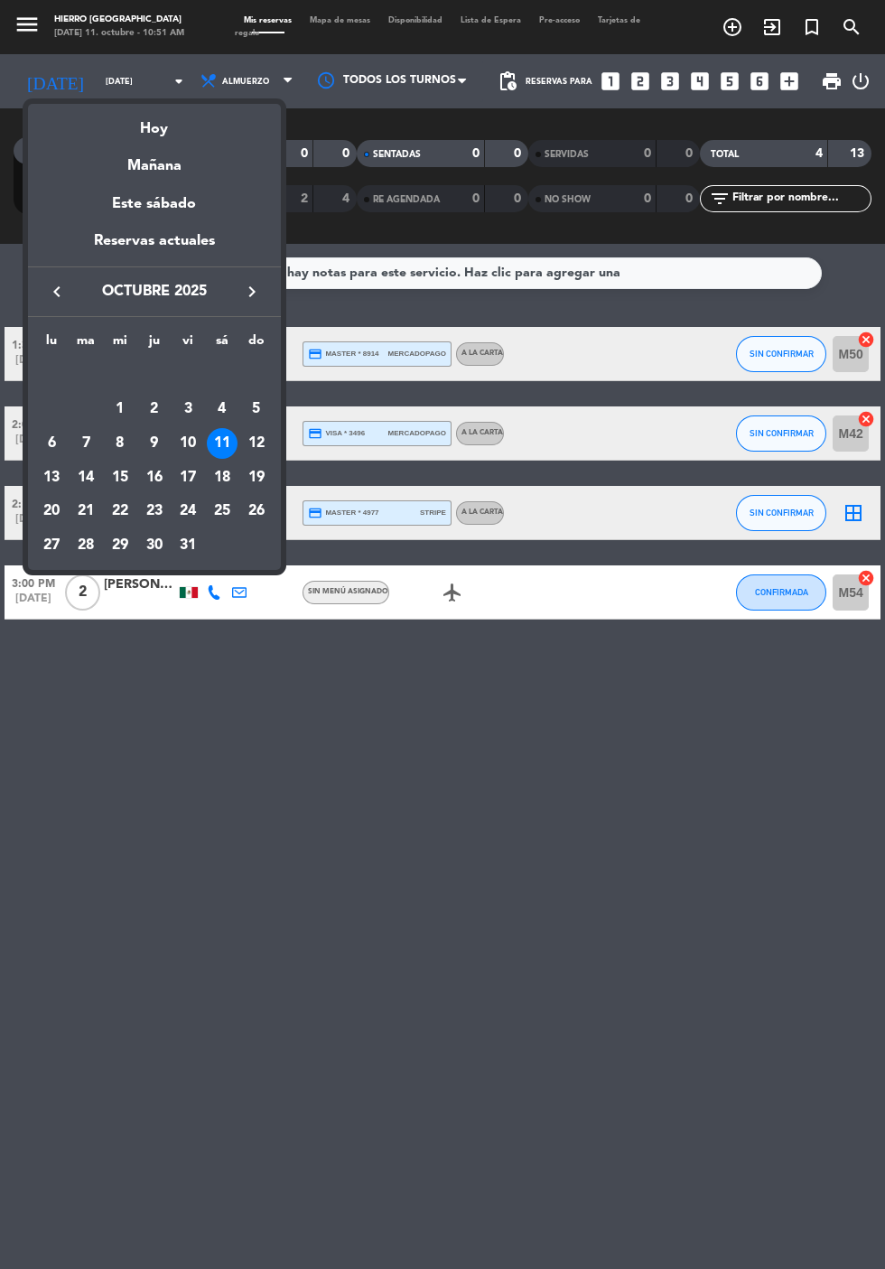
click at [260, 444] on div "12" at bounding box center [256, 443] width 31 height 31
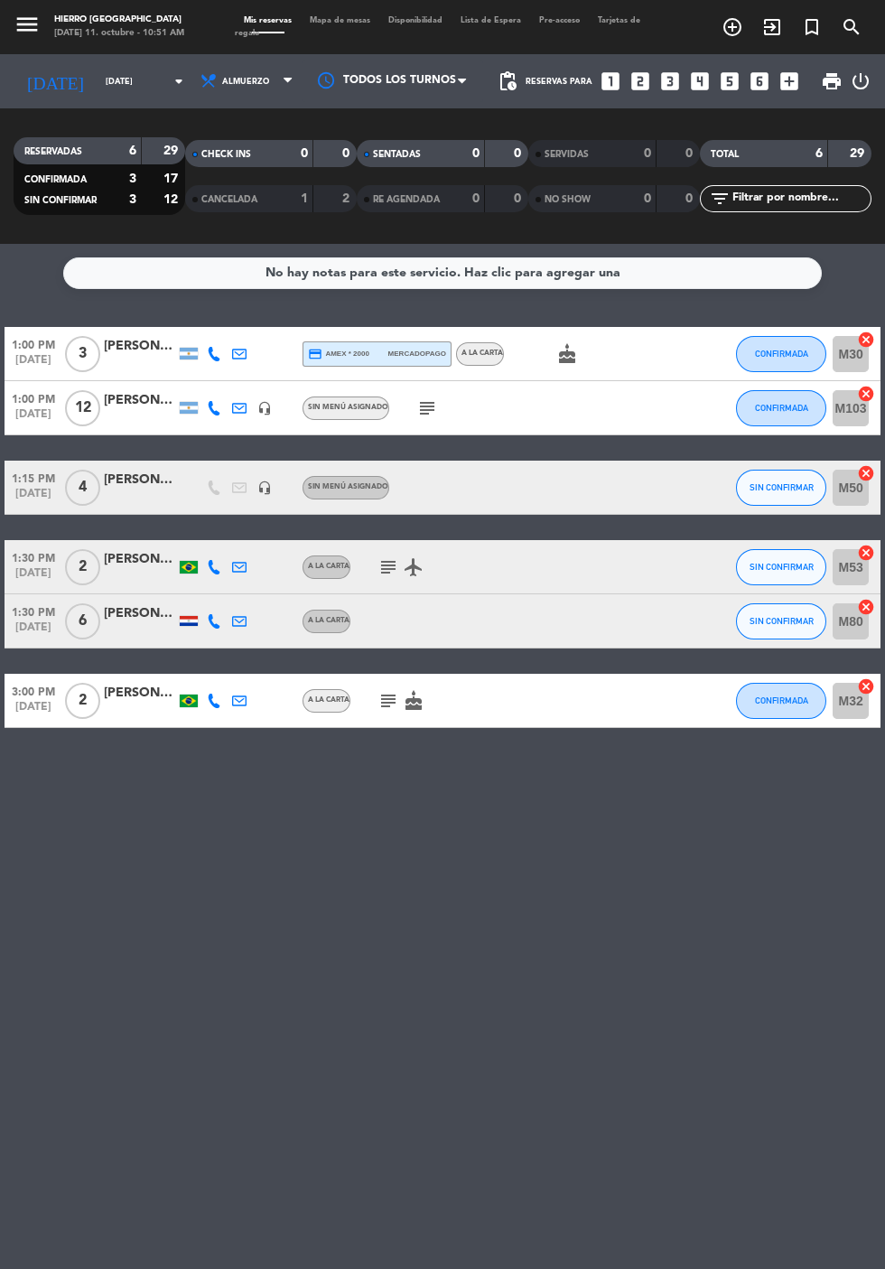
click at [97, 90] on input "[DATE]" at bounding box center [154, 82] width 114 height 28
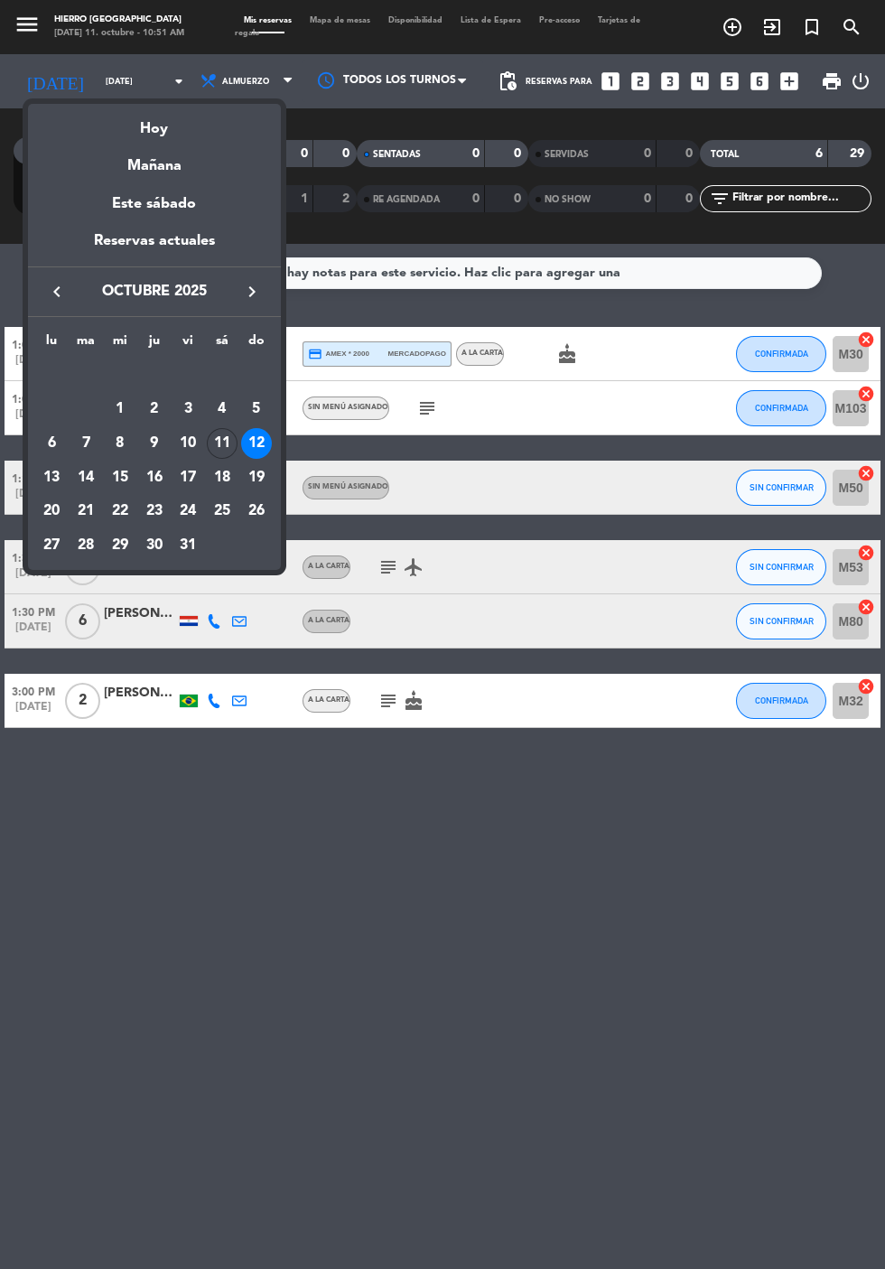
click at [267, 481] on div "19" at bounding box center [256, 477] width 31 height 31
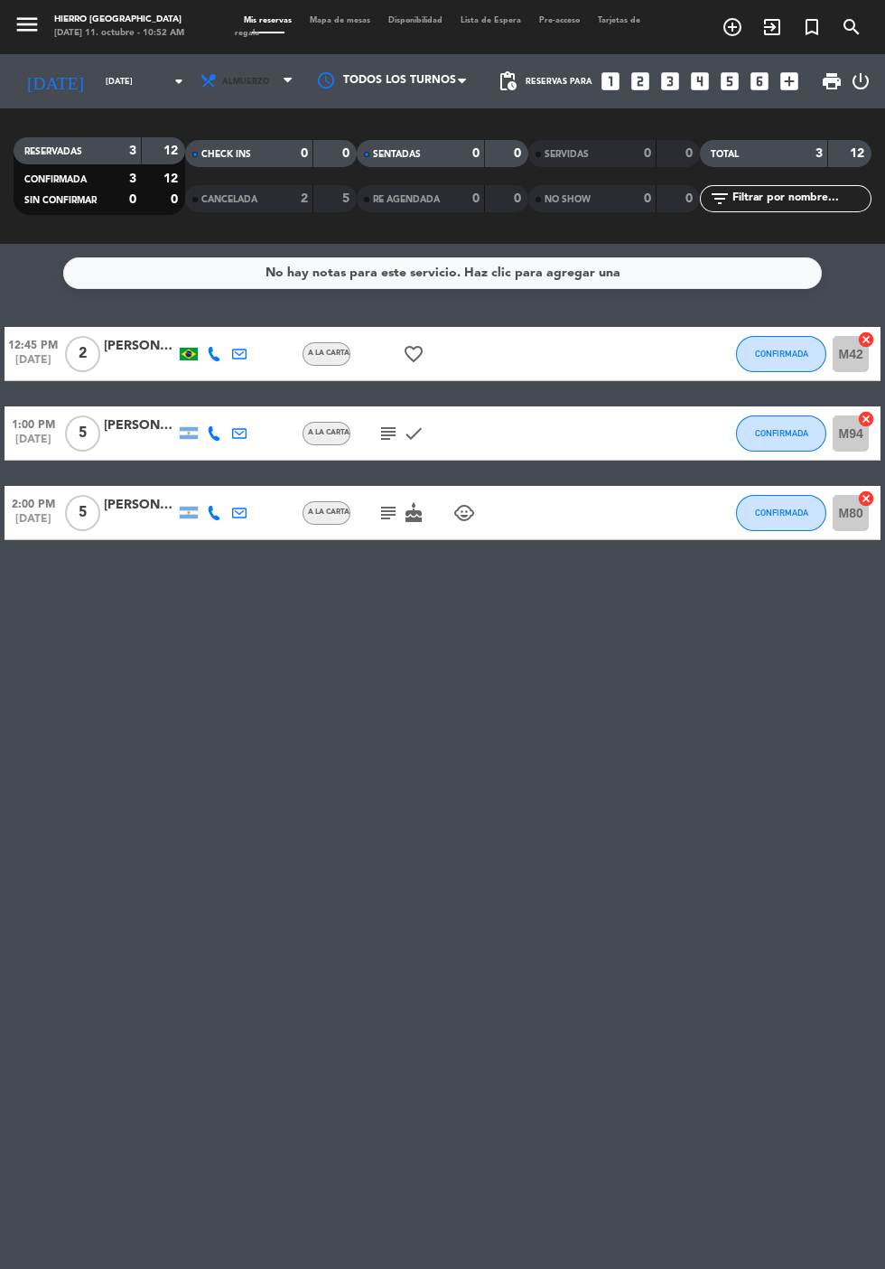
click at [228, 81] on span "Almuerzo" at bounding box center [245, 82] width 47 height 10
click at [195, 201] on div "menu Hierro [PERSON_NAME] [DATE] 11. octubre - 10:52 AM Mis reservas Mapa de me…" at bounding box center [442, 122] width 885 height 244
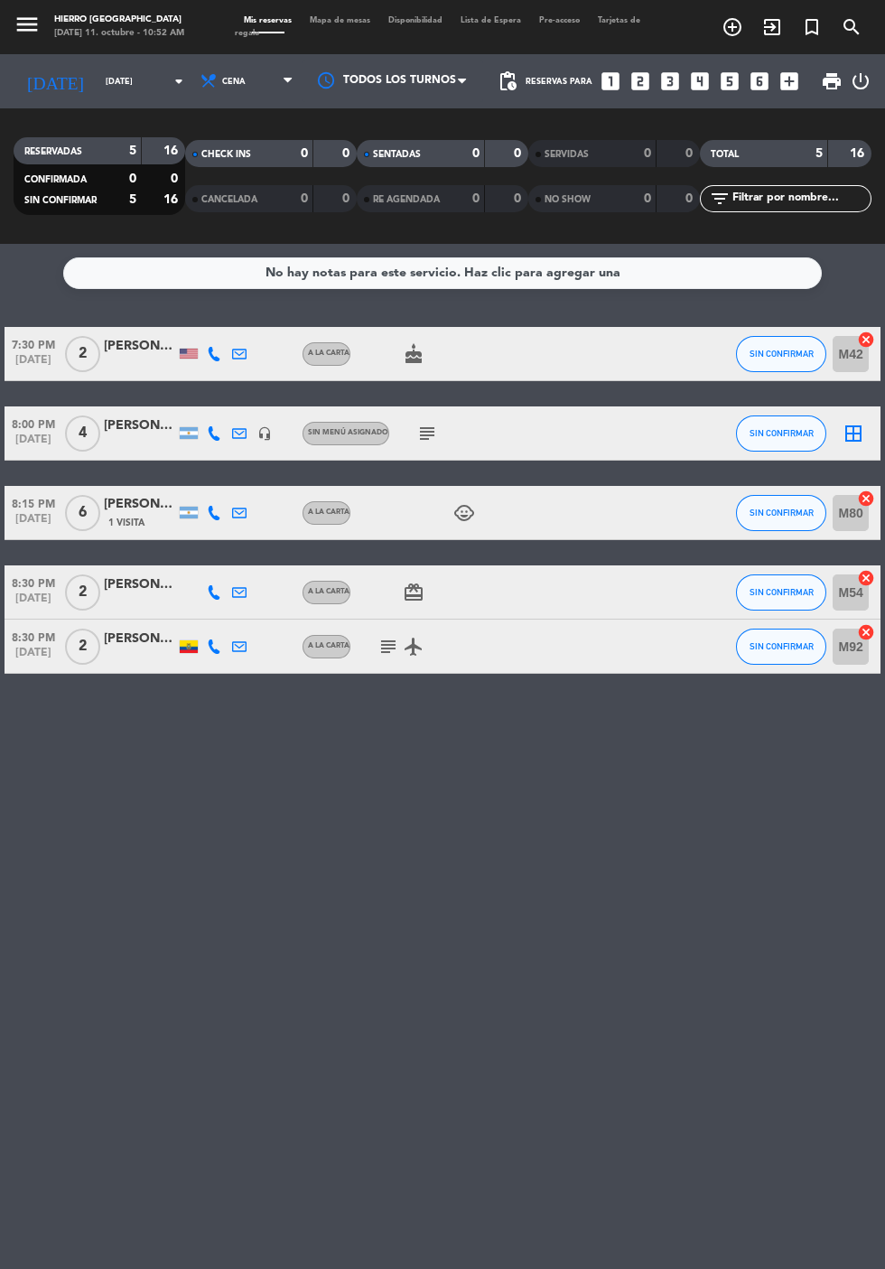
click at [97, 80] on input "[DATE]" at bounding box center [154, 82] width 114 height 28
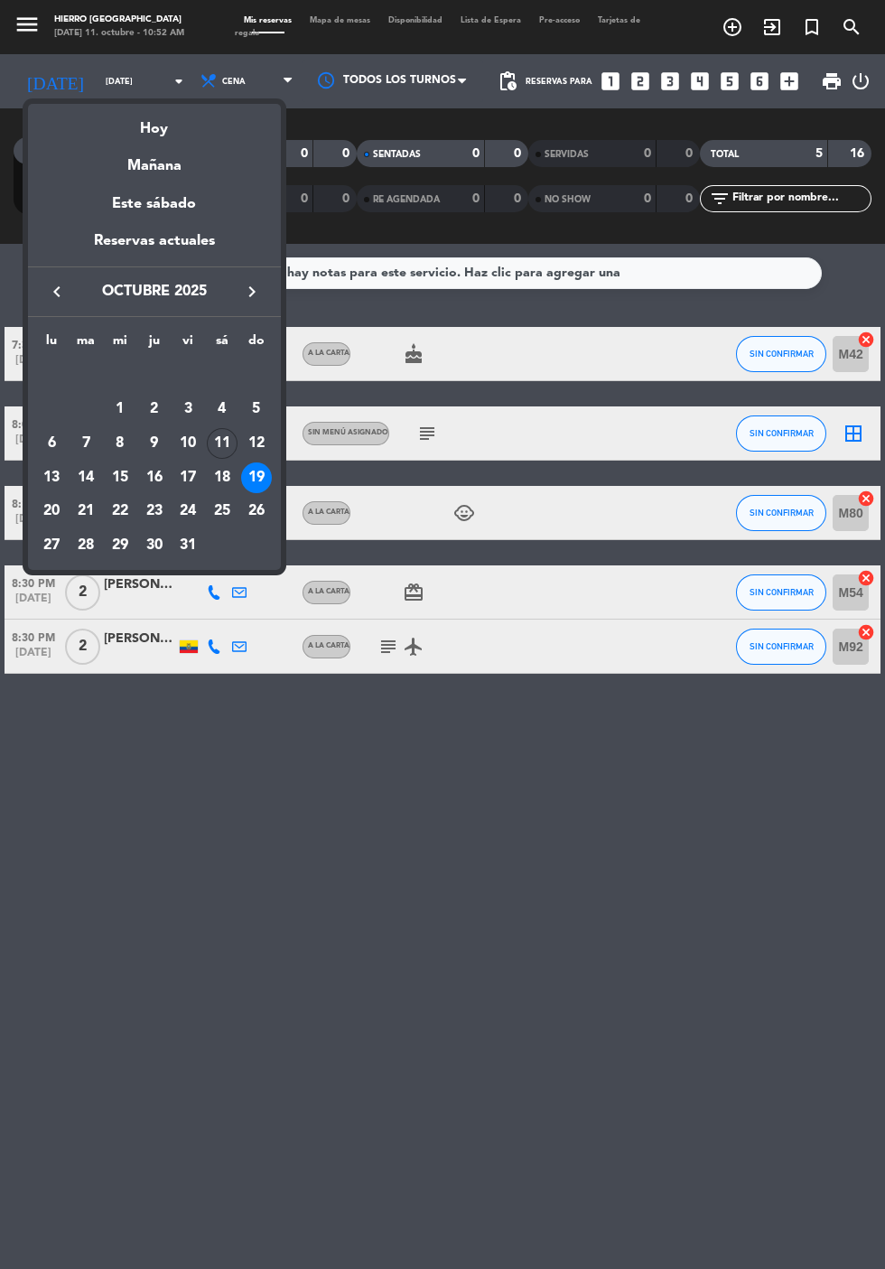
click at [157, 134] on div "Hoy" at bounding box center [154, 122] width 253 height 37
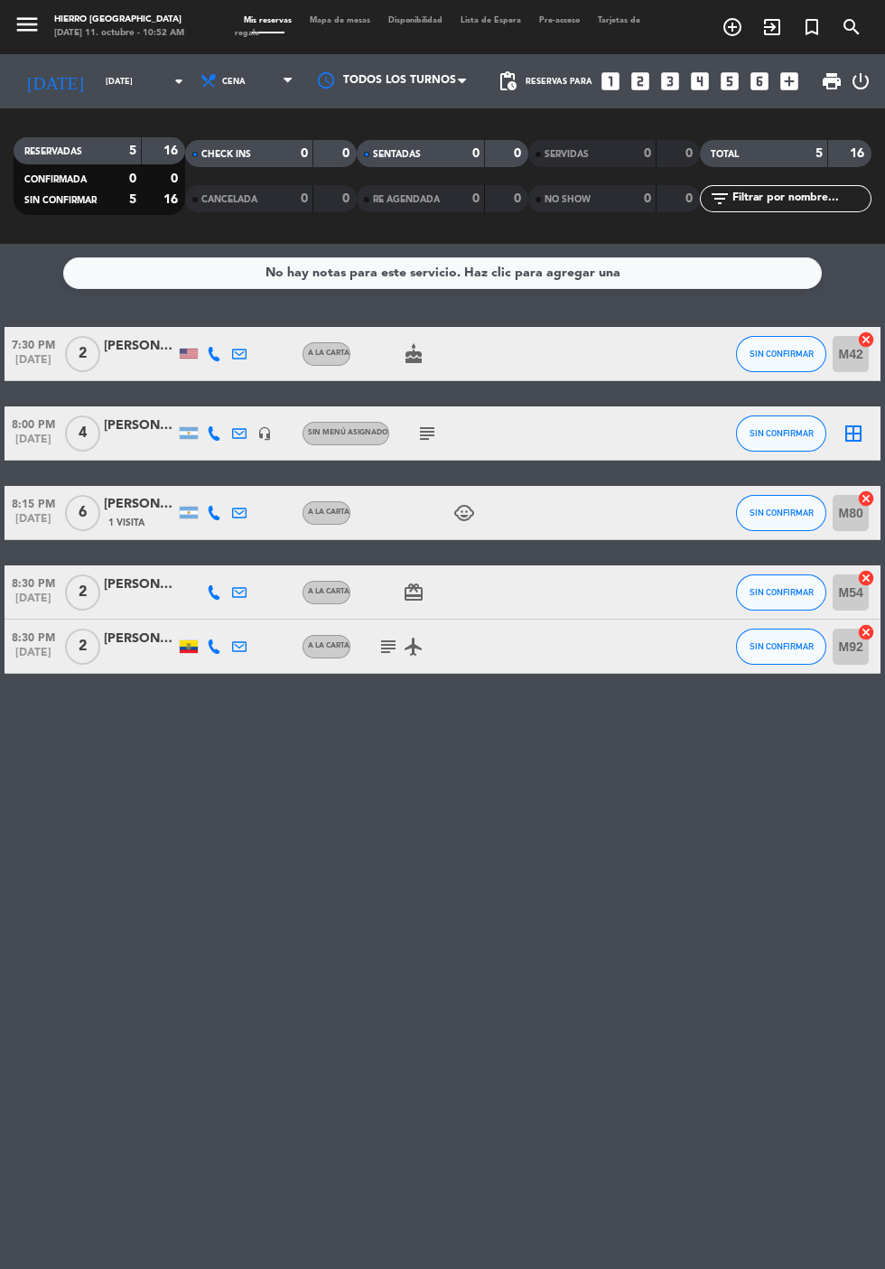
type input "[DATE]"
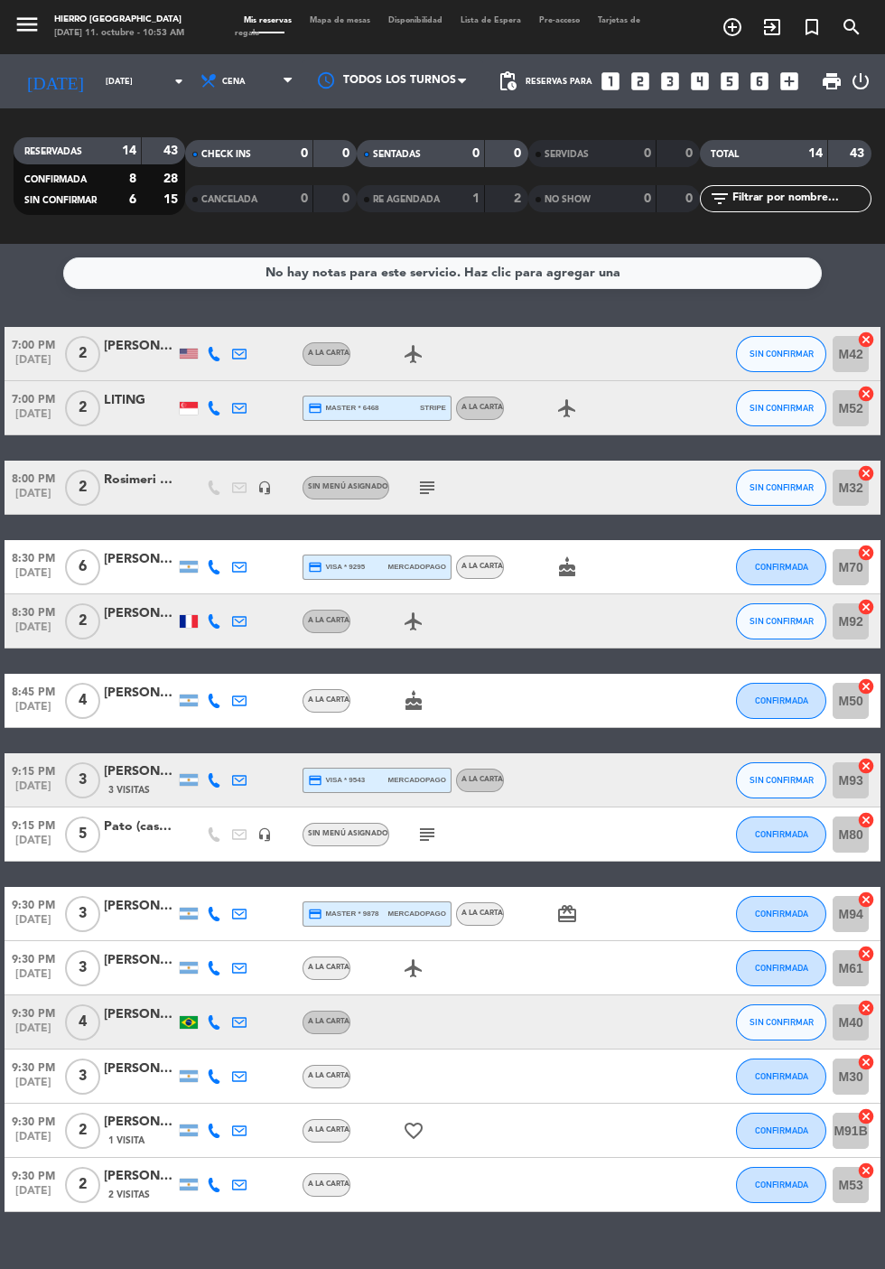
click at [137, 971] on div at bounding box center [140, 978] width 72 height 14
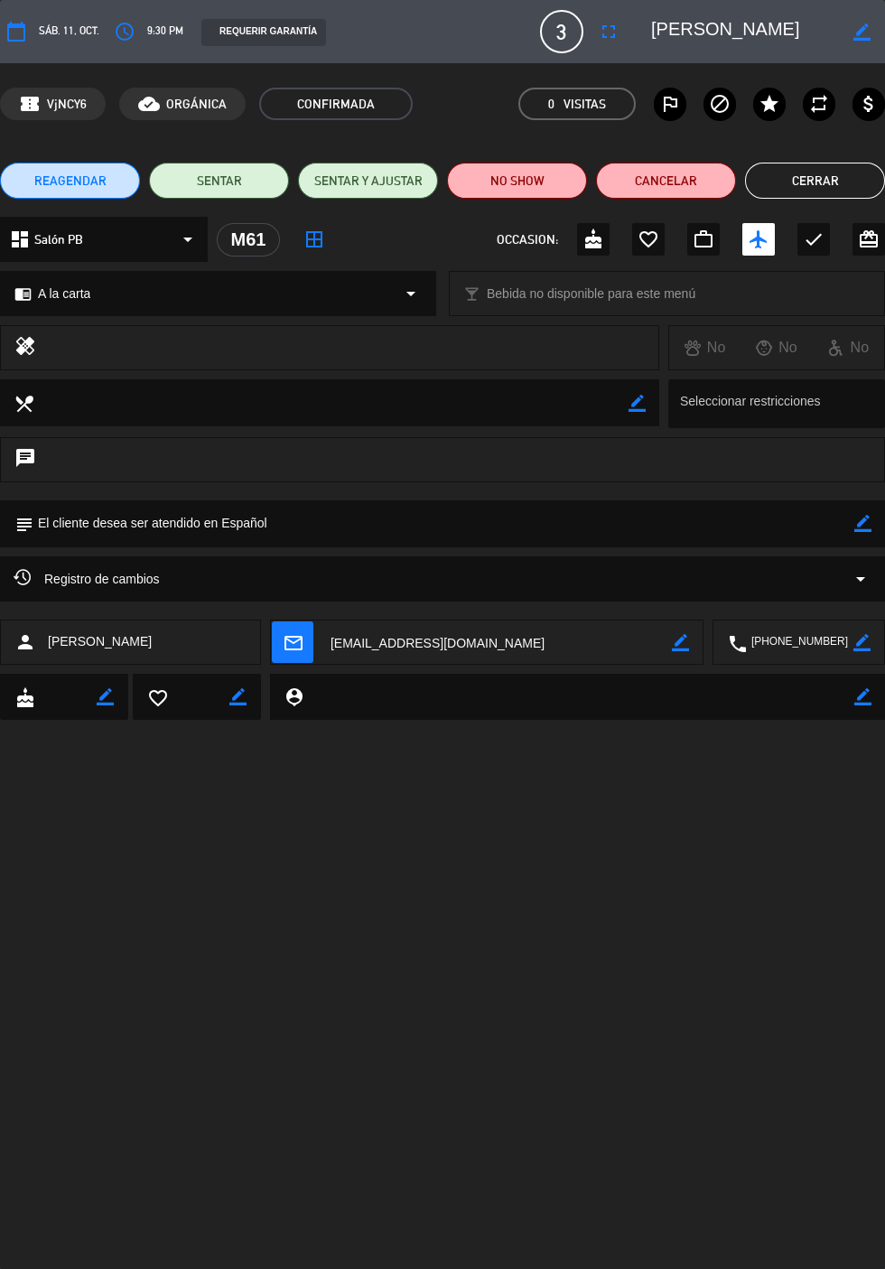
click at [847, 593] on div "Registro de cambios arrow_drop_down" at bounding box center [442, 578] width 885 height 45
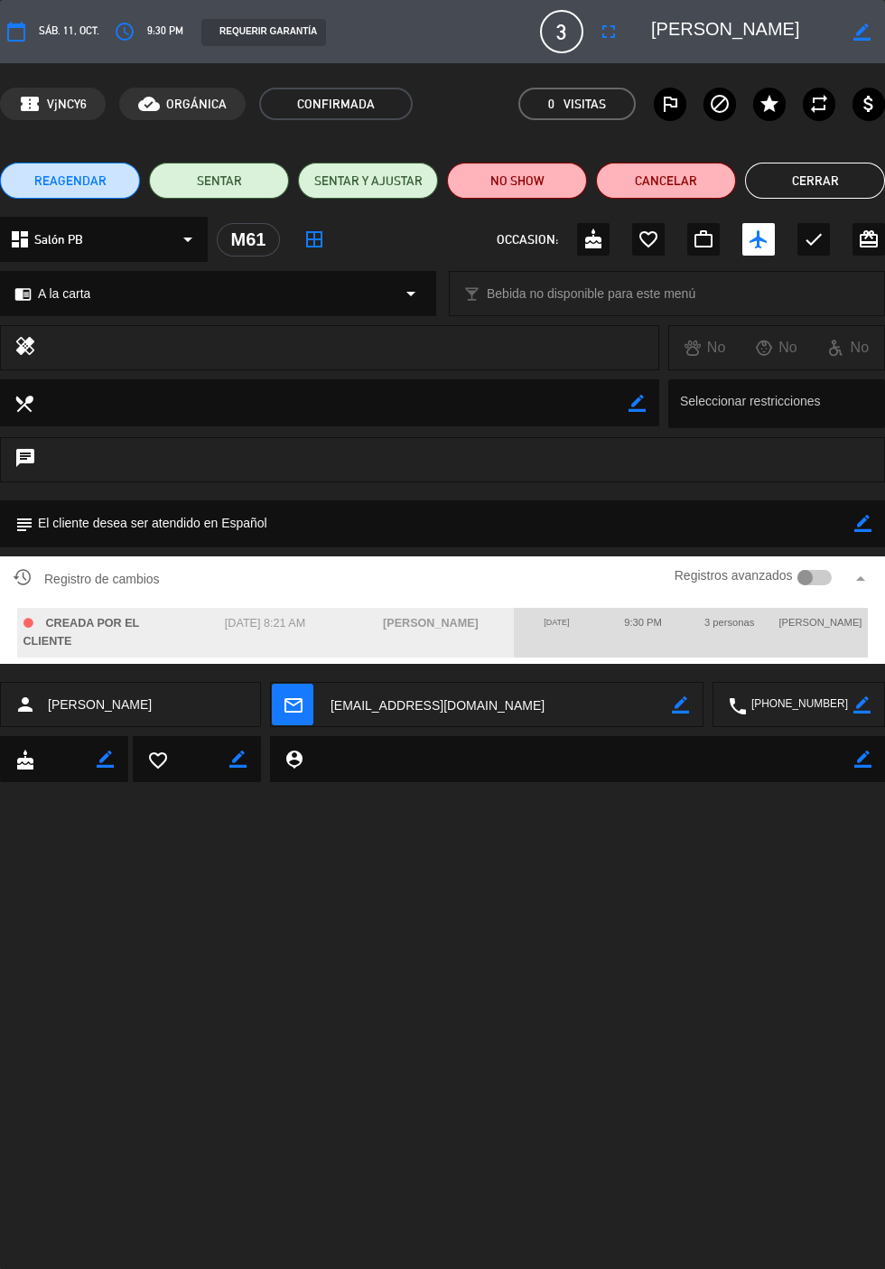
click at [832, 181] on button "Cerrar" at bounding box center [815, 181] width 140 height 36
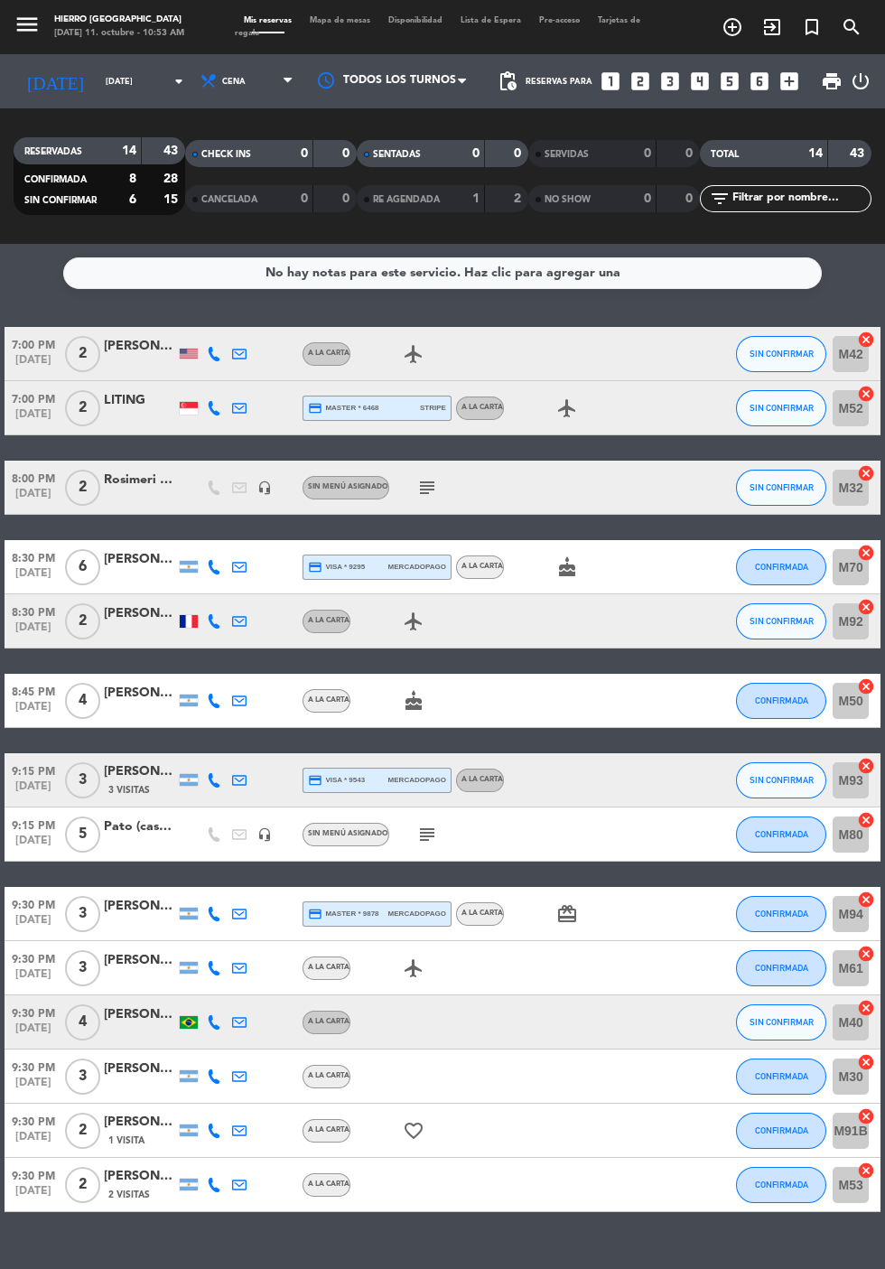
click at [137, 909] on div "[PERSON_NAME]" at bounding box center [140, 906] width 72 height 21
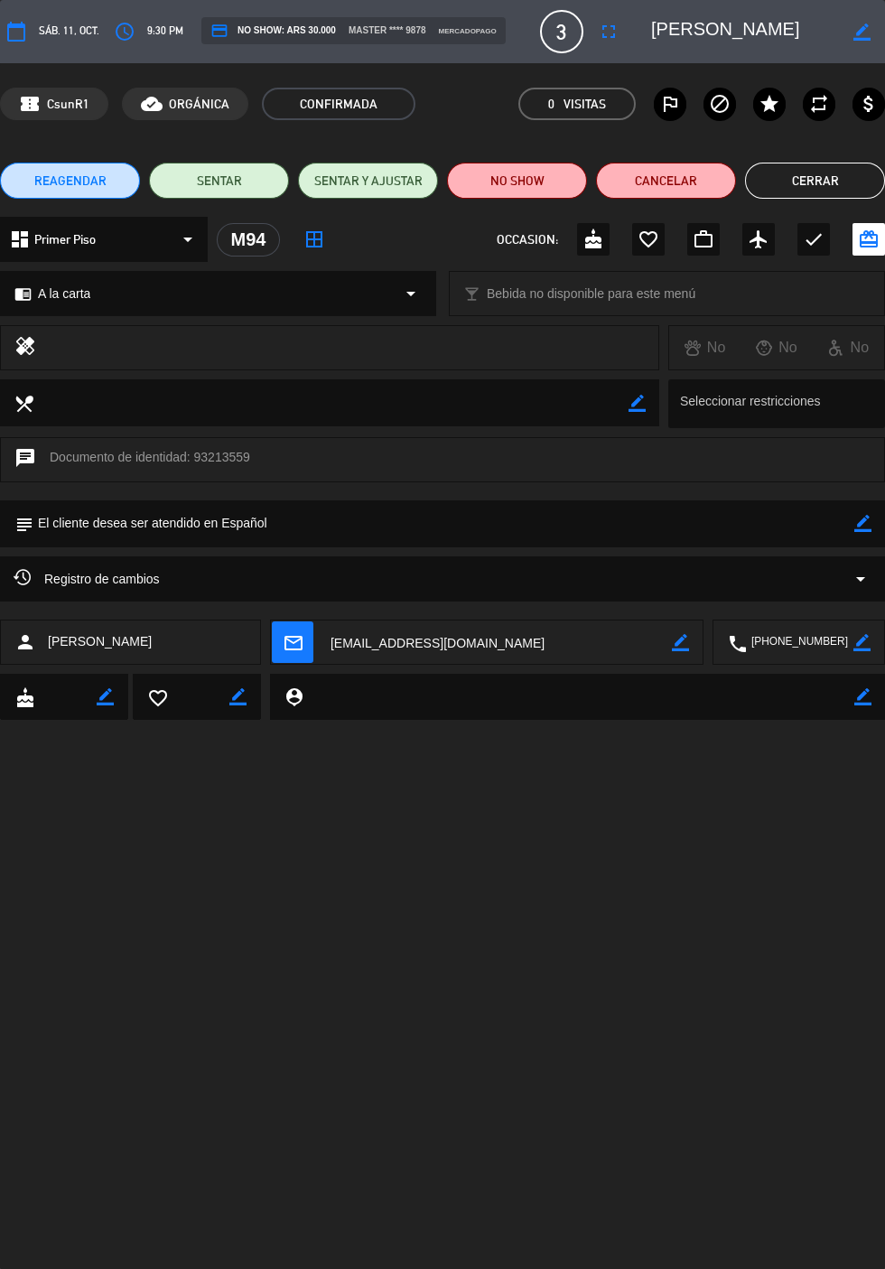
click at [852, 585] on icon "arrow_drop_down" at bounding box center [861, 579] width 22 height 22
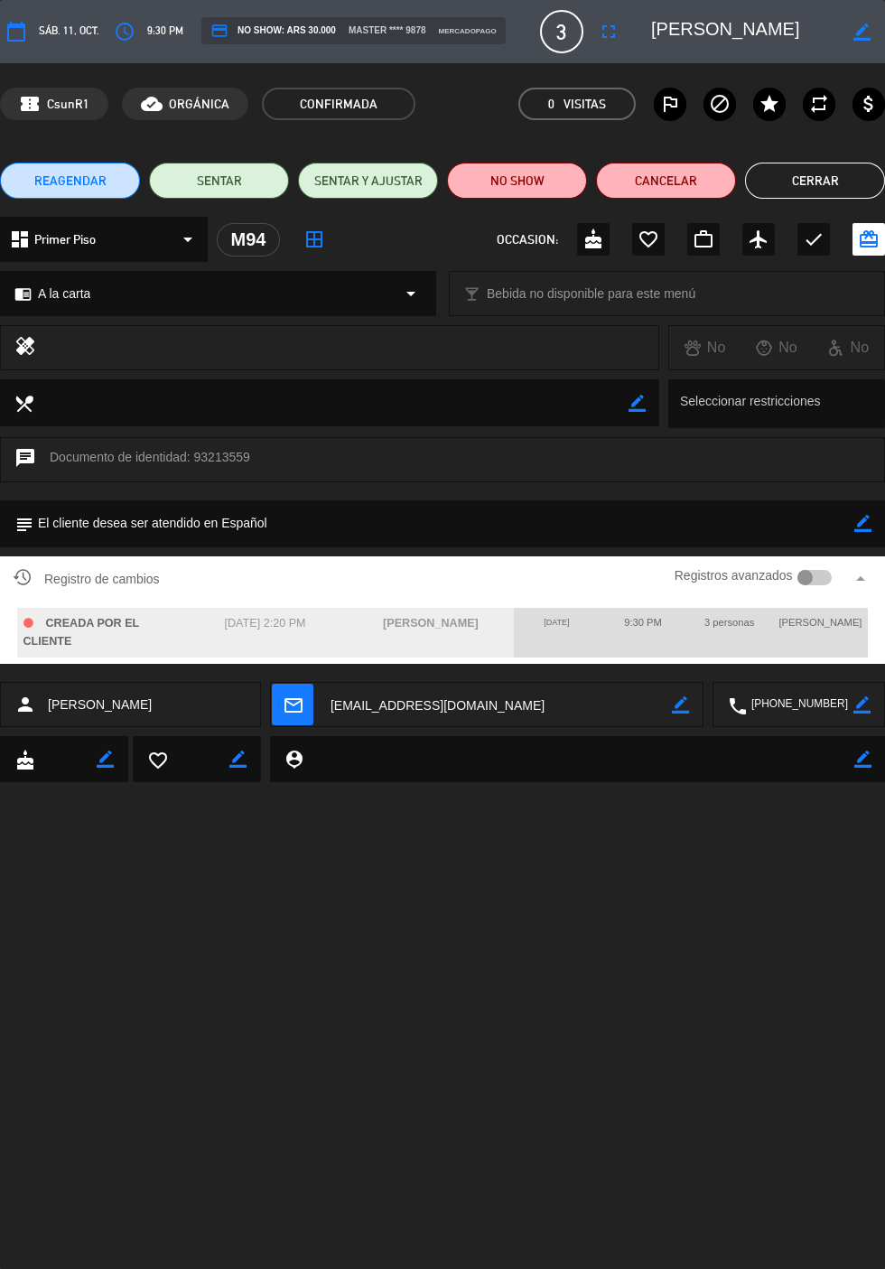
click at [835, 181] on button "Cerrar" at bounding box center [815, 181] width 140 height 36
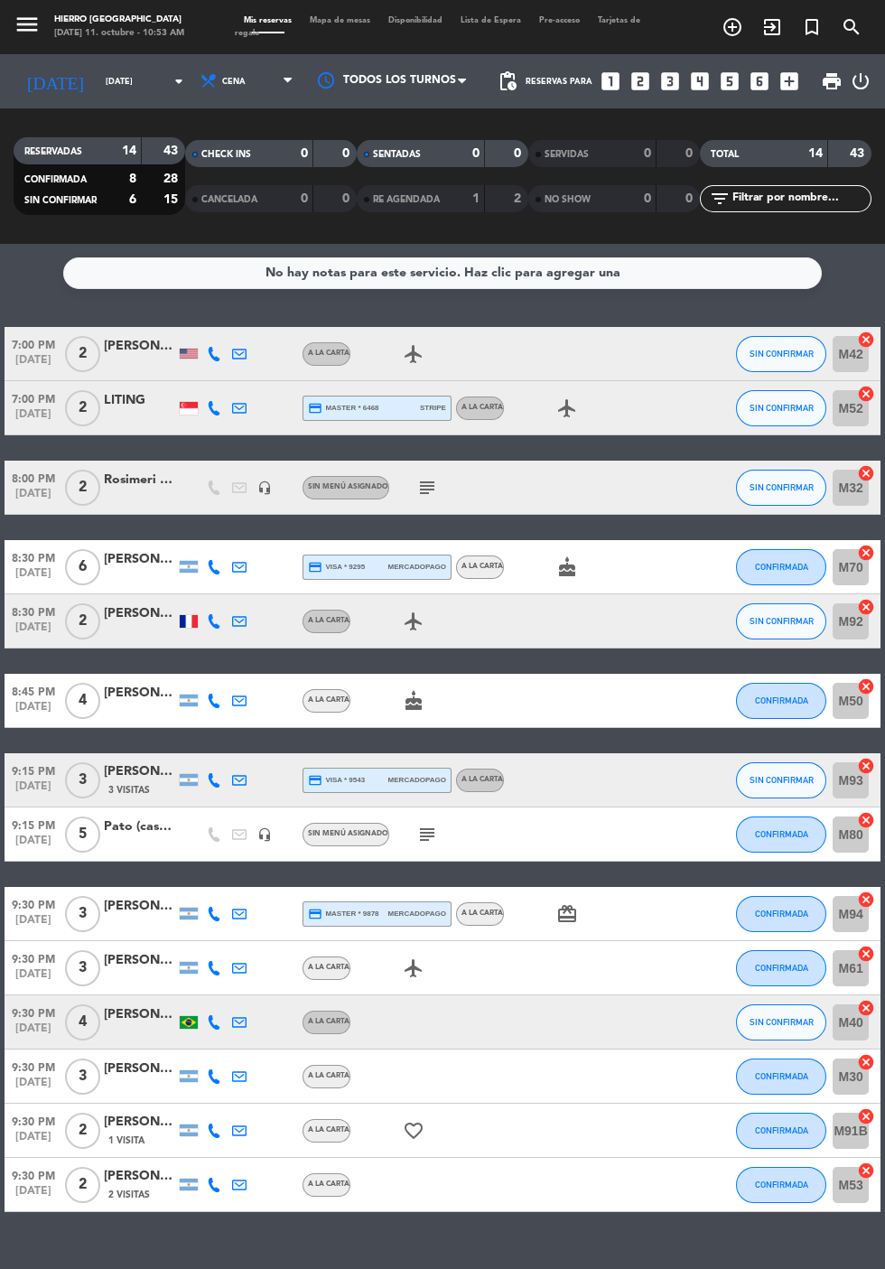
click at [864, 896] on icon "cancel" at bounding box center [866, 900] width 18 height 18
click at [863, 954] on icon "cancel" at bounding box center [866, 954] width 18 height 18
click at [853, 909] on icon "border_all" at bounding box center [854, 914] width 22 height 22
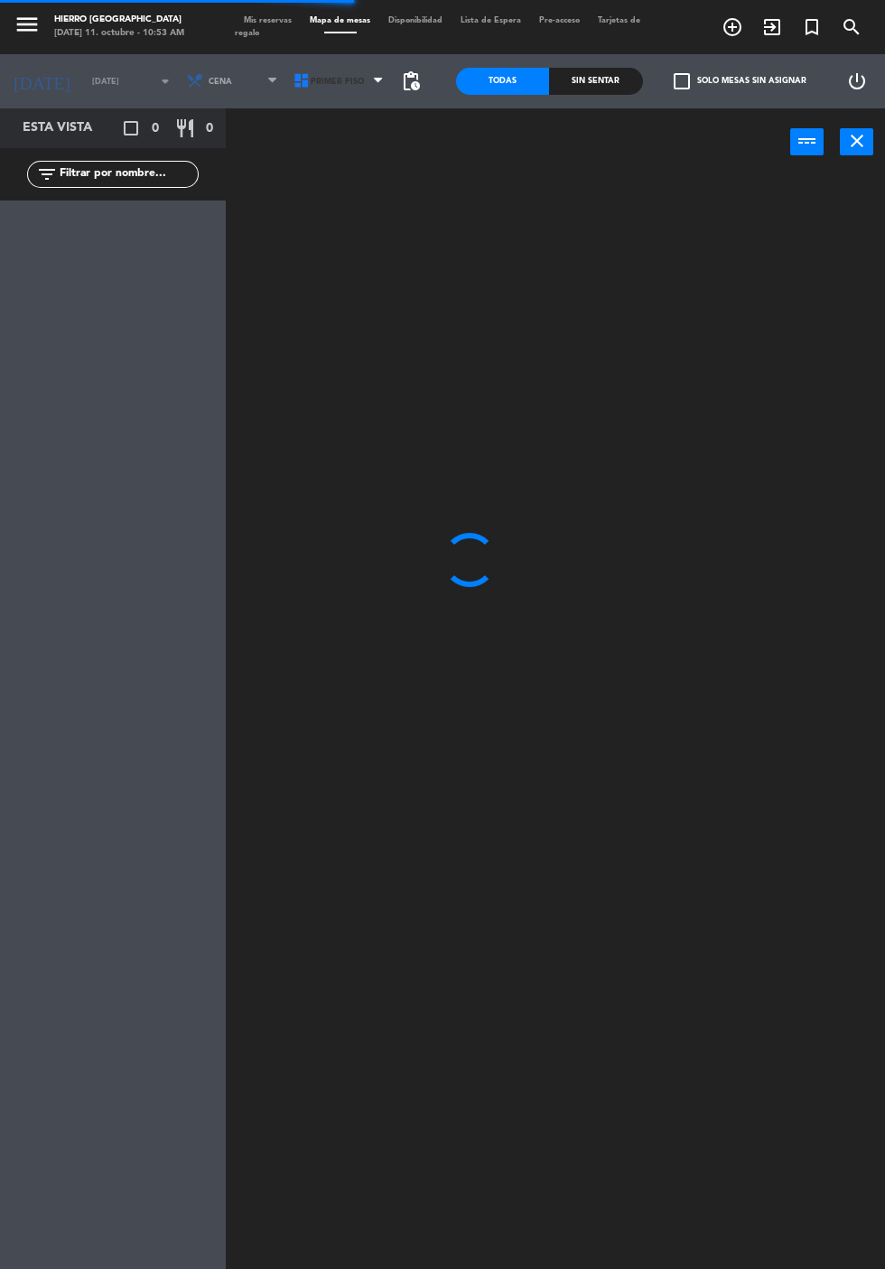
click at [322, 95] on span "Primer Piso" at bounding box center [340, 81] width 107 height 40
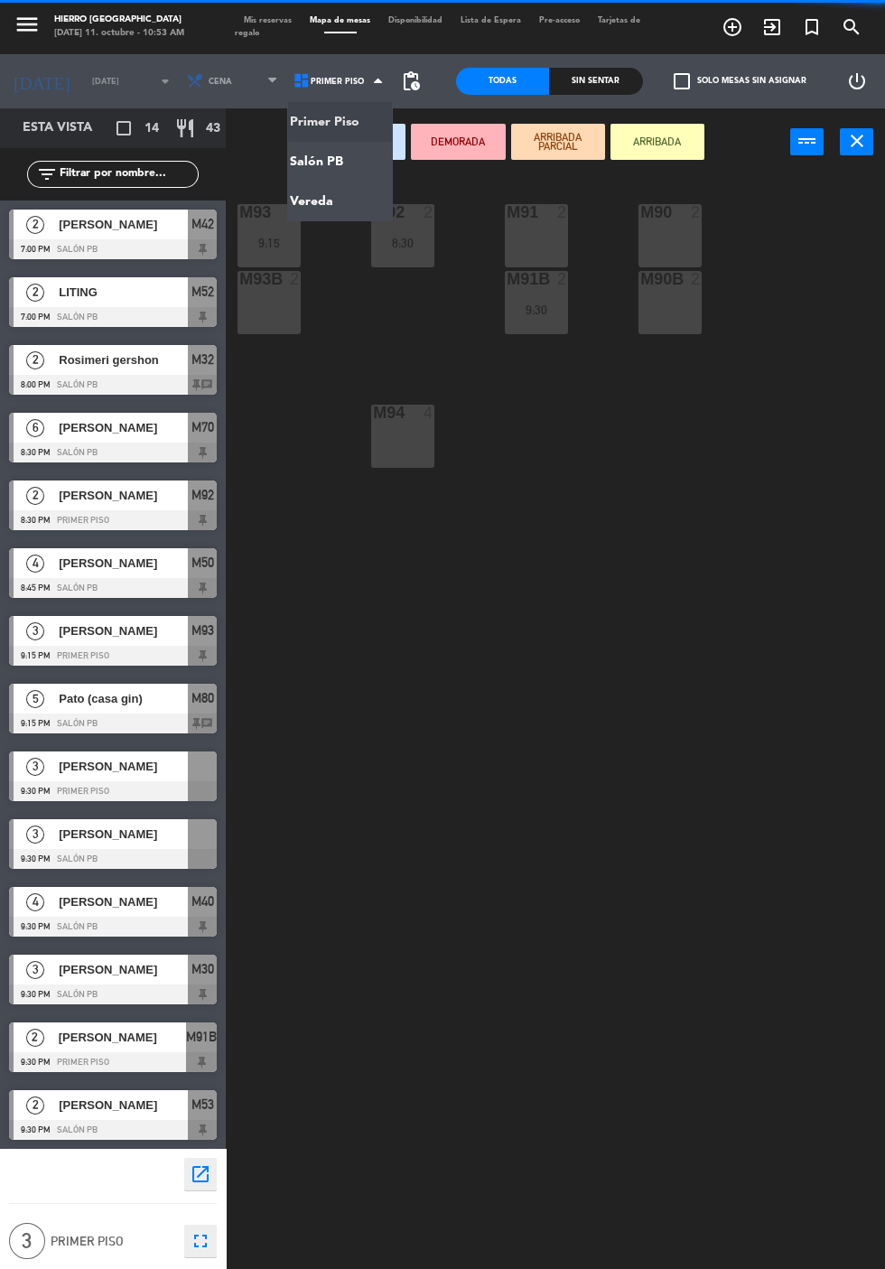
click at [373, 177] on ng-component "menu Hierro [PERSON_NAME] [DATE] 11. octubre - 10:53 AM Mis reservas Mapa de me…" at bounding box center [442, 679] width 885 height 1359
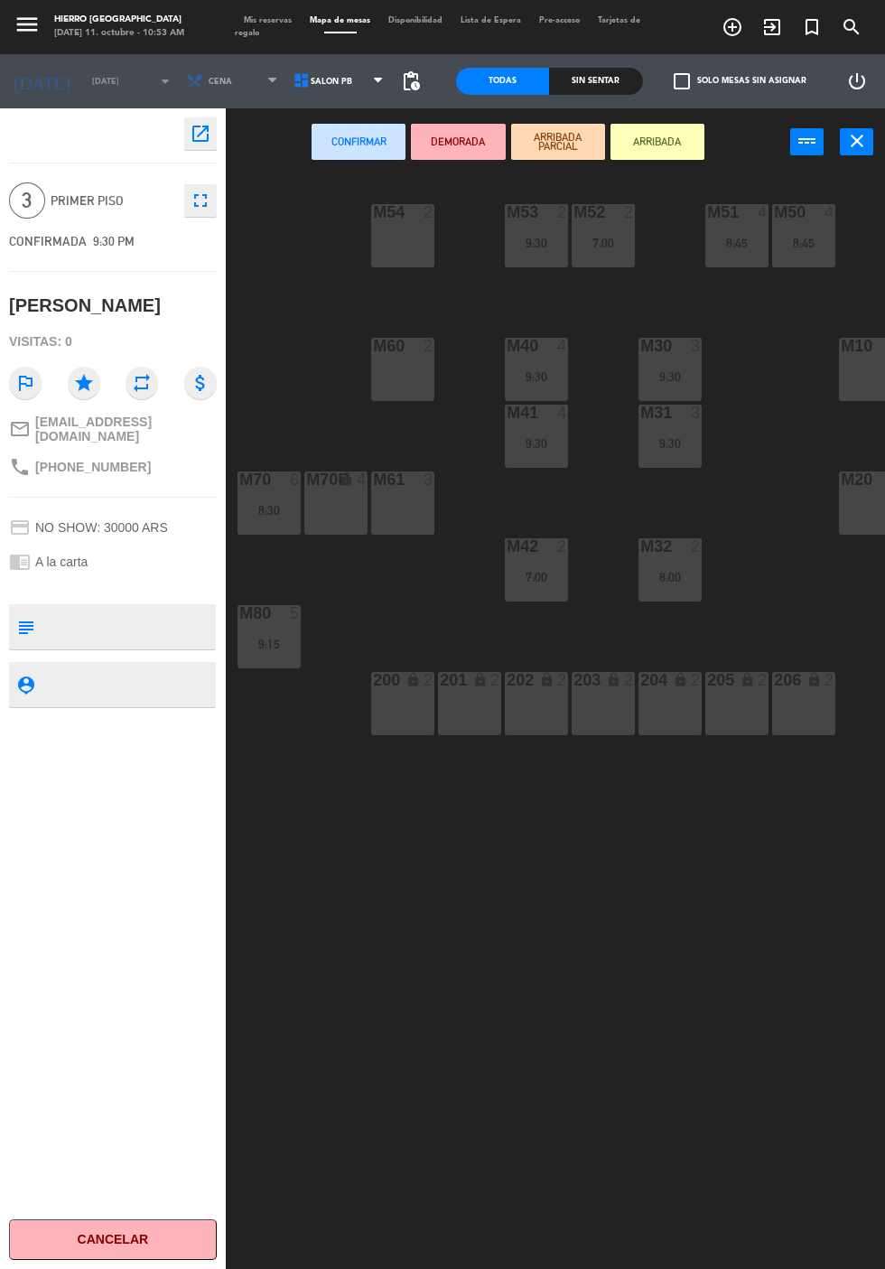
click at [434, 521] on div "M61 3" at bounding box center [402, 503] width 63 height 63
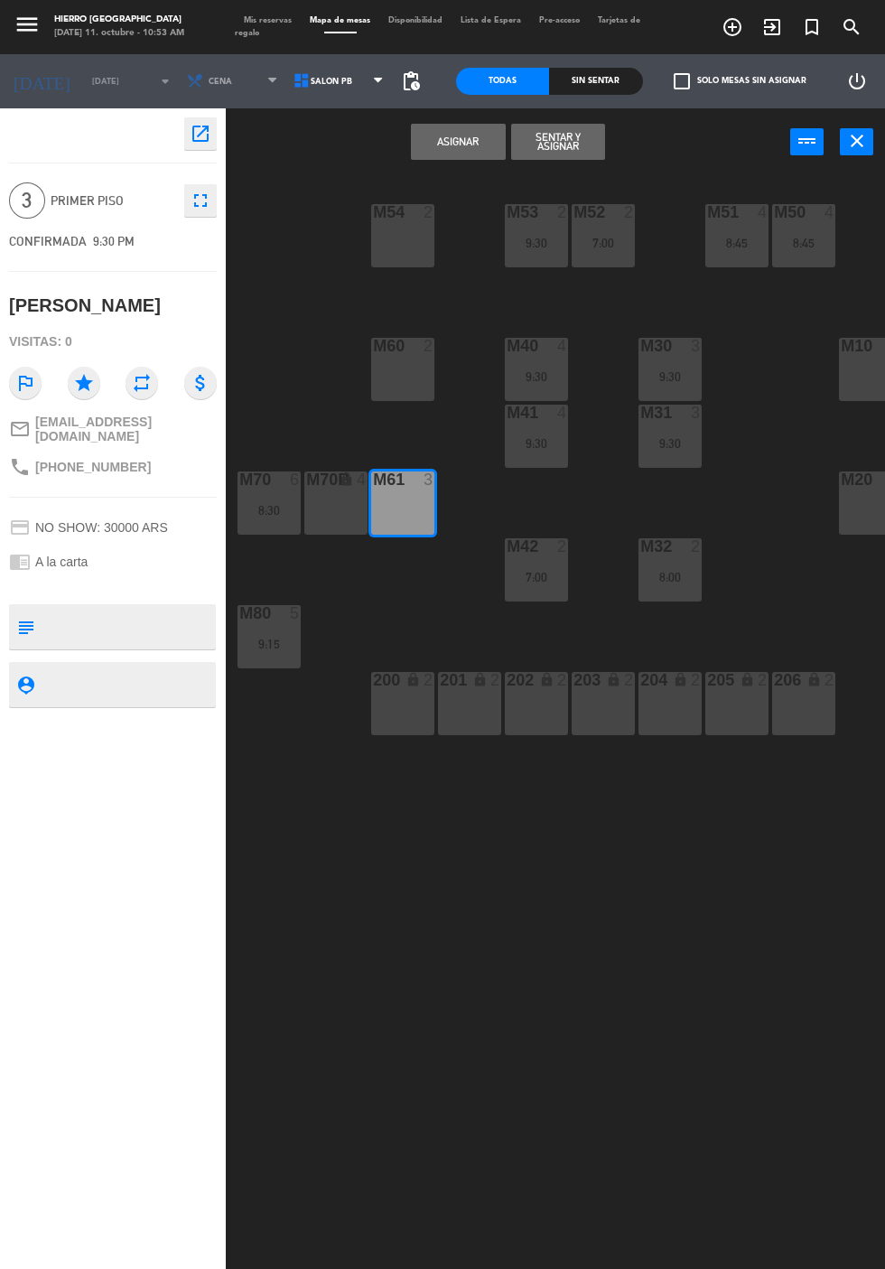
click at [473, 144] on button "Asignar" at bounding box center [458, 142] width 94 height 36
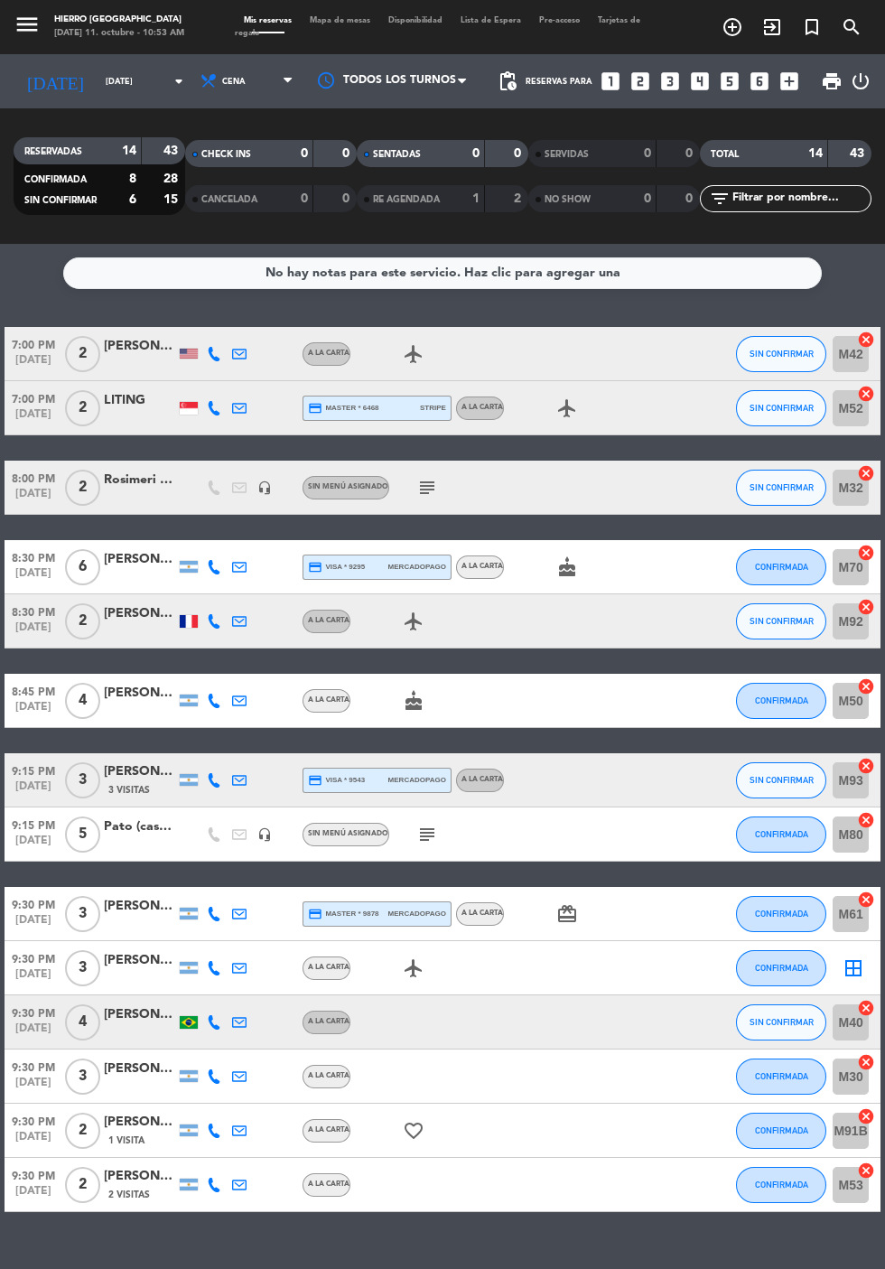
click at [855, 972] on icon "border_all" at bounding box center [854, 968] width 22 height 22
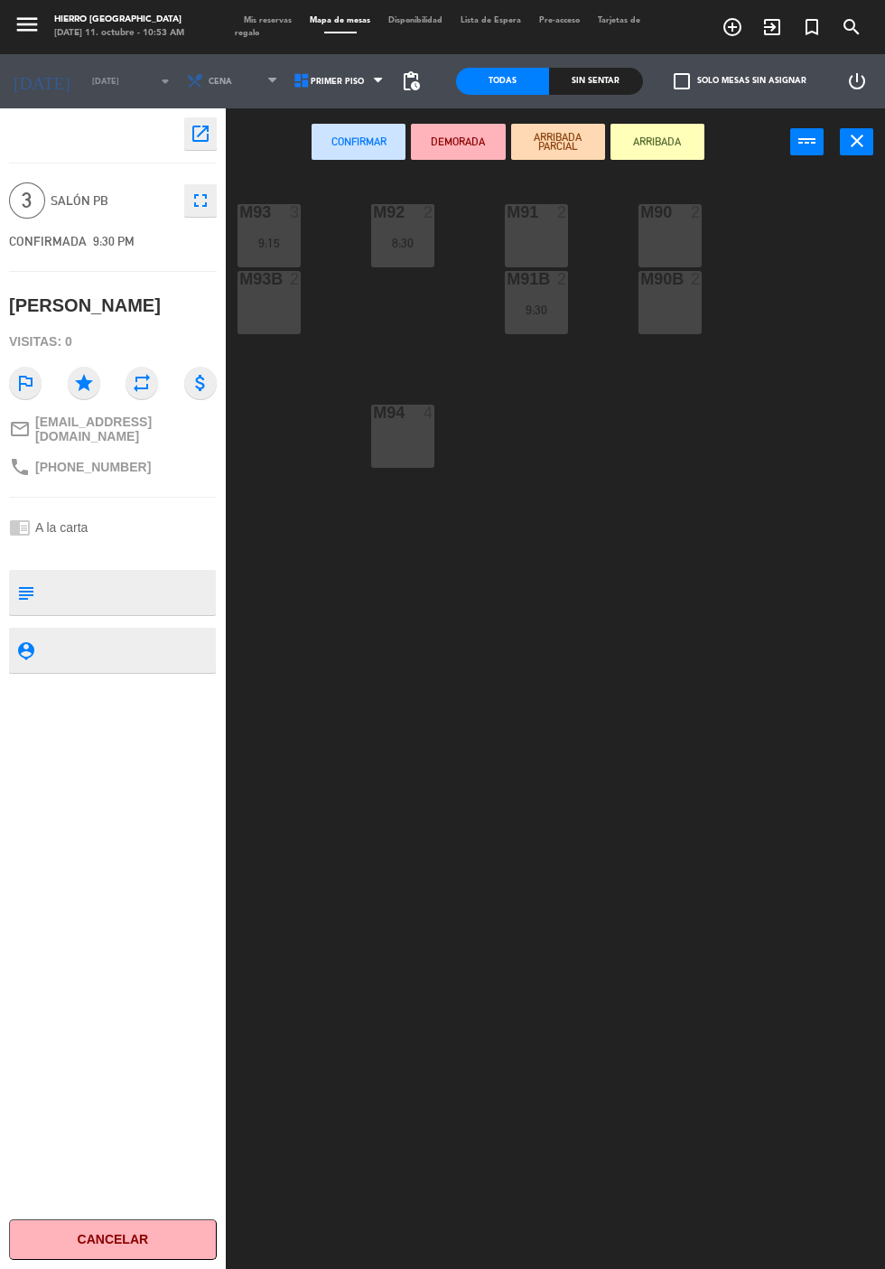
click at [428, 450] on div "M94 4" at bounding box center [402, 436] width 63 height 63
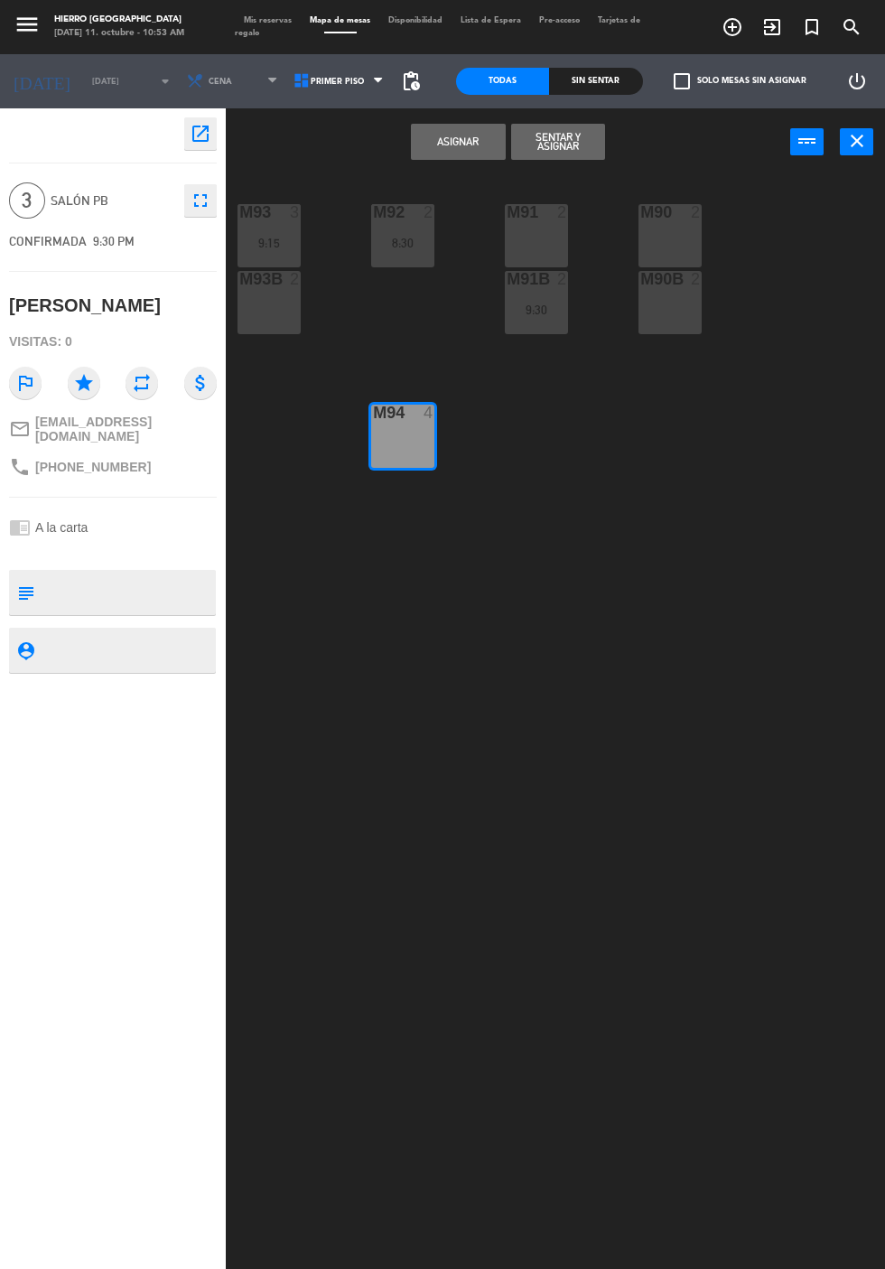
click at [463, 147] on button "Asignar" at bounding box center [458, 142] width 94 height 36
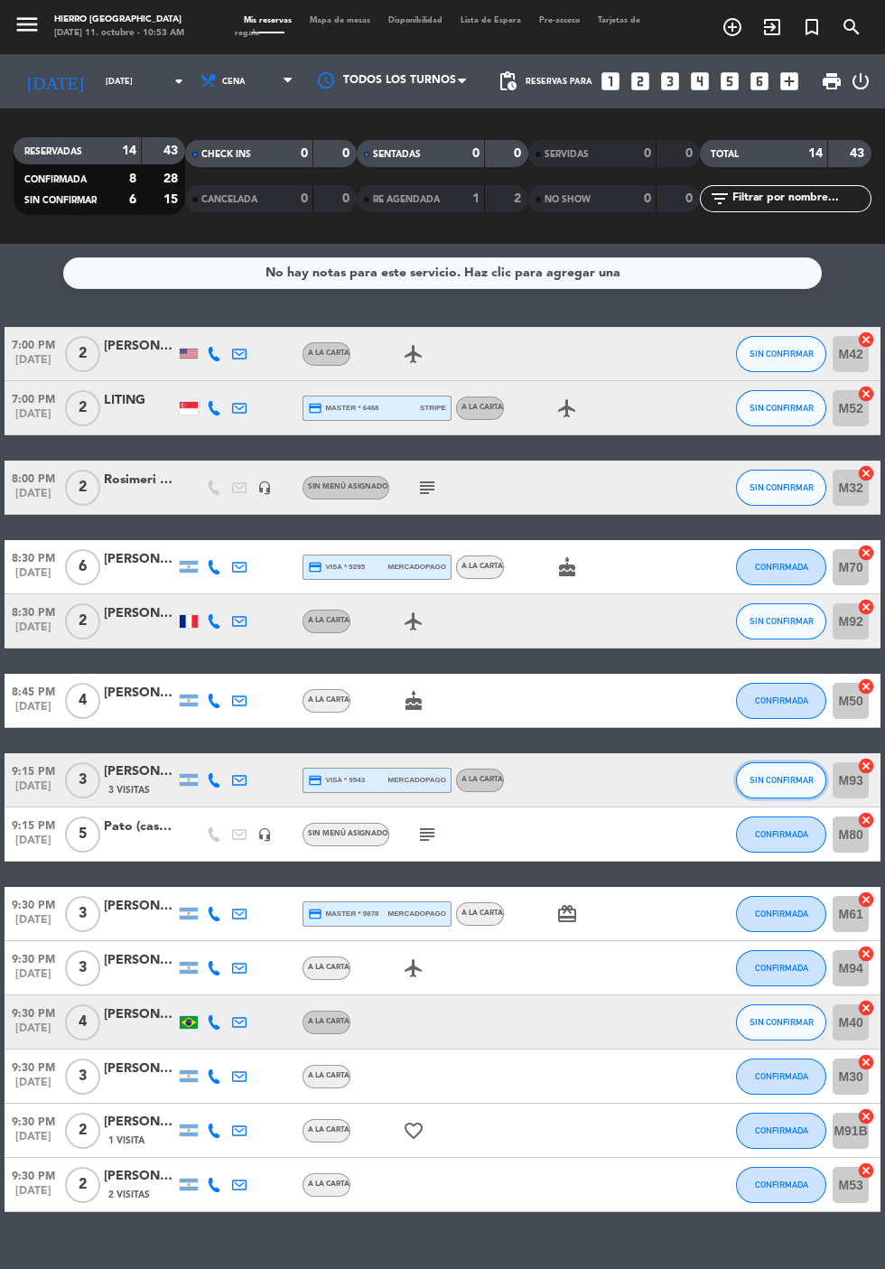
click at [792, 780] on span "SIN CONFIRMAR" at bounding box center [782, 780] width 64 height 10
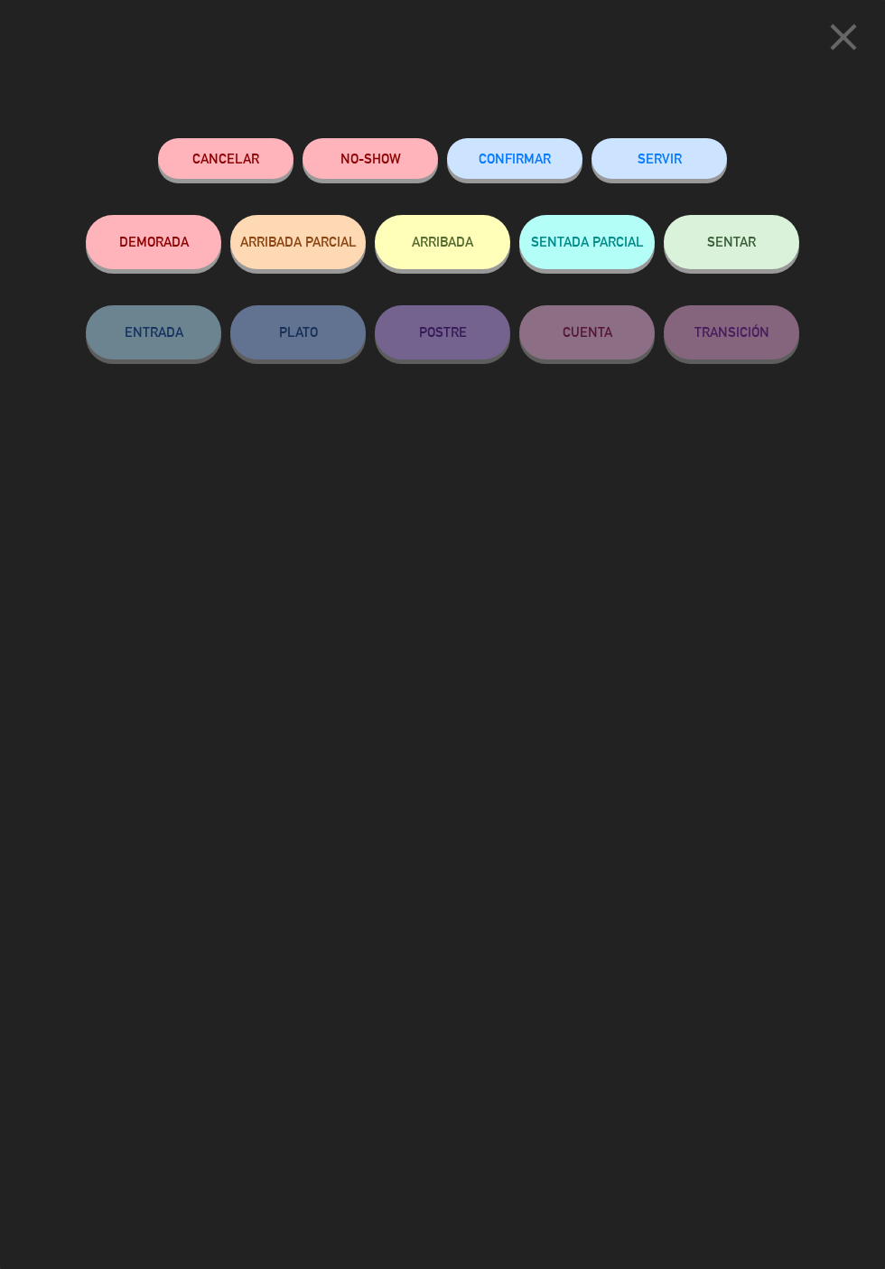
click at [502, 155] on span "CONFIRMAR" at bounding box center [515, 158] width 72 height 15
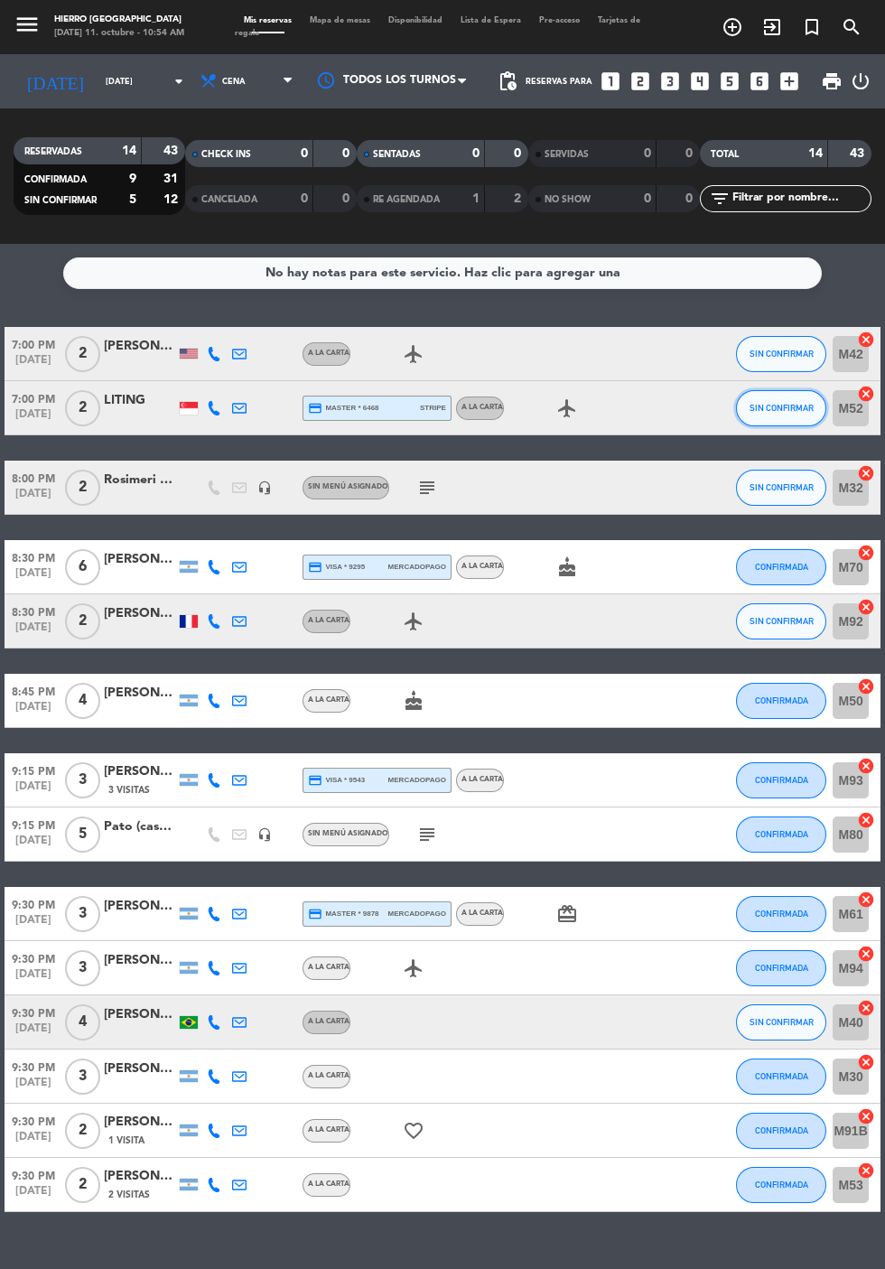
click at [795, 423] on button "SIN CONFIRMAR" at bounding box center [781, 408] width 90 height 36
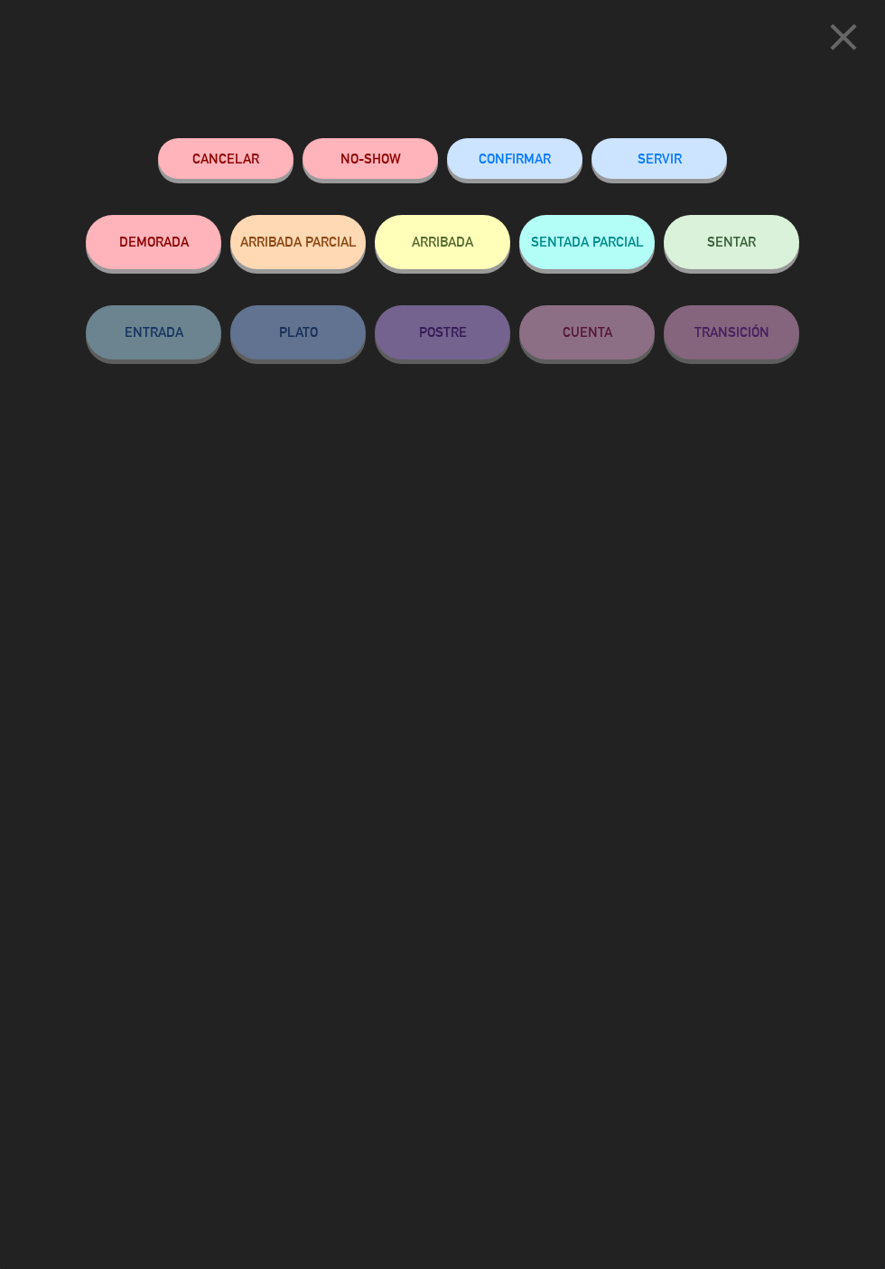
click at [551, 159] on button "CONFIRMAR" at bounding box center [514, 158] width 135 height 41
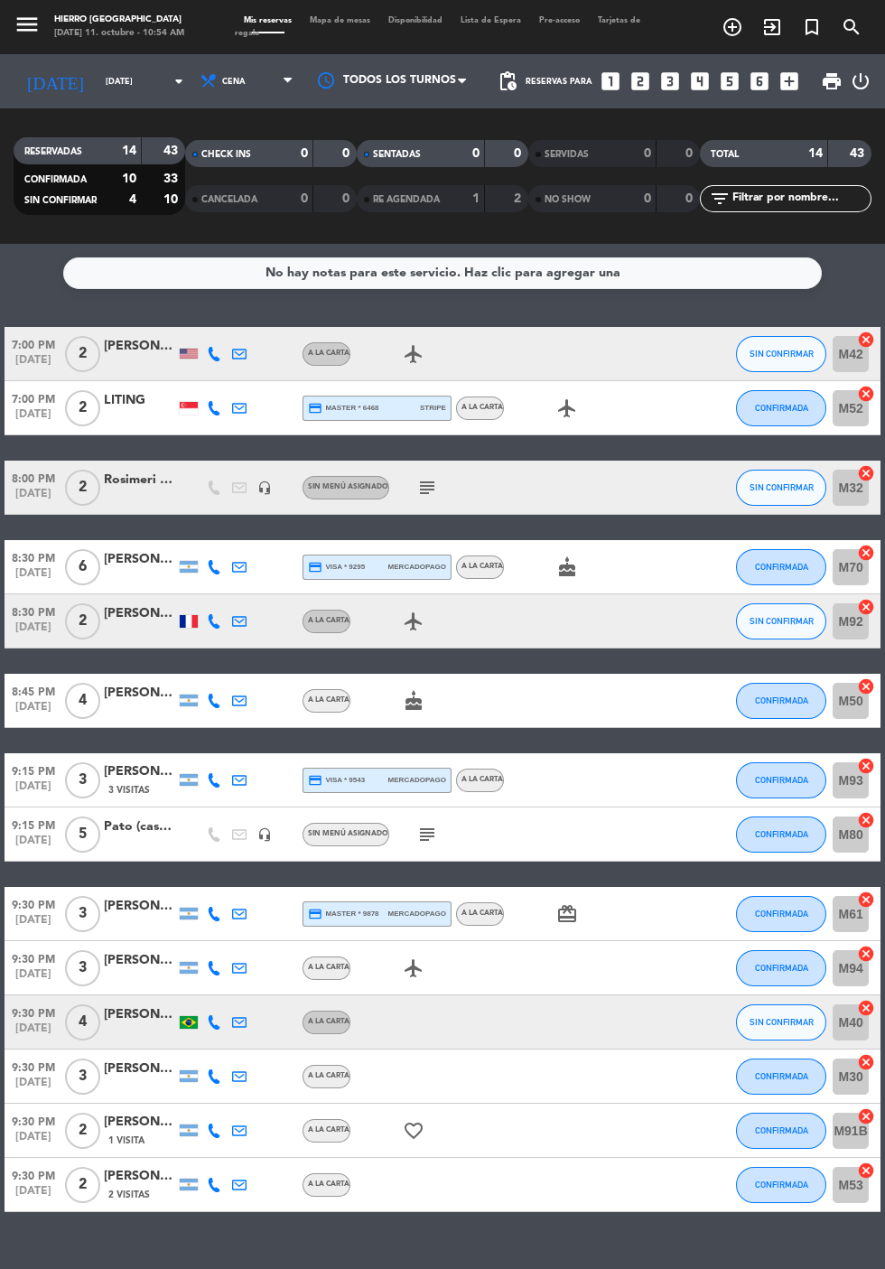
click at [428, 487] on icon "subject" at bounding box center [427, 488] width 22 height 22
